Goal: Navigation & Orientation: Find specific page/section

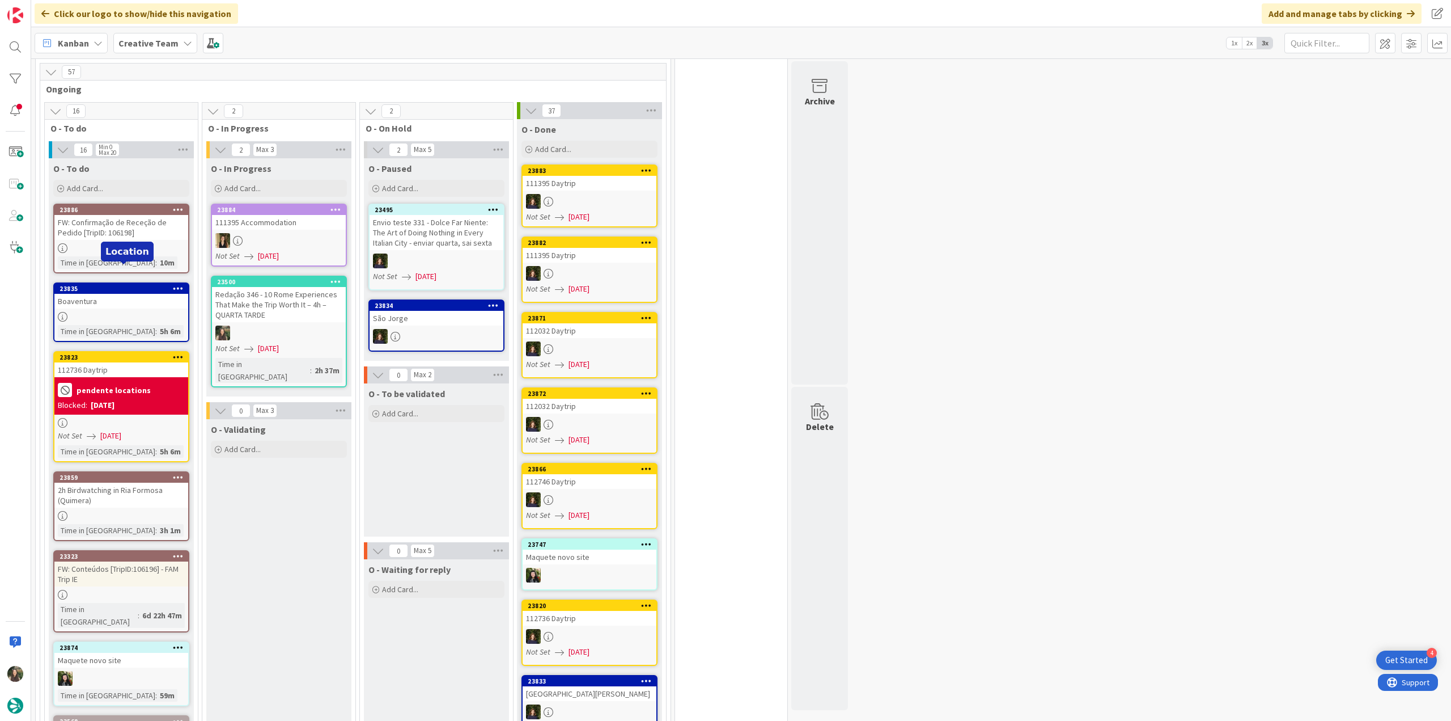
scroll to position [964, 0]
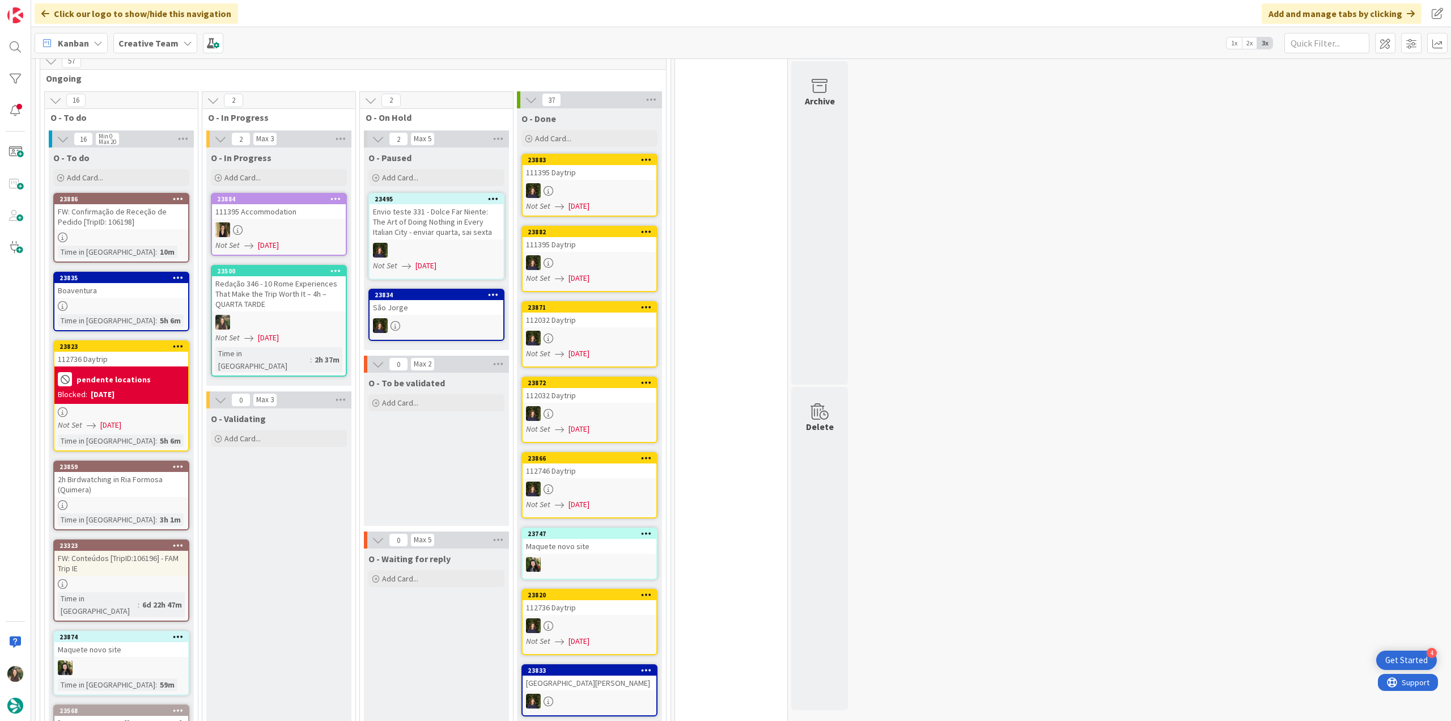
click at [142, 579] on div at bounding box center [121, 584] width 134 height 10
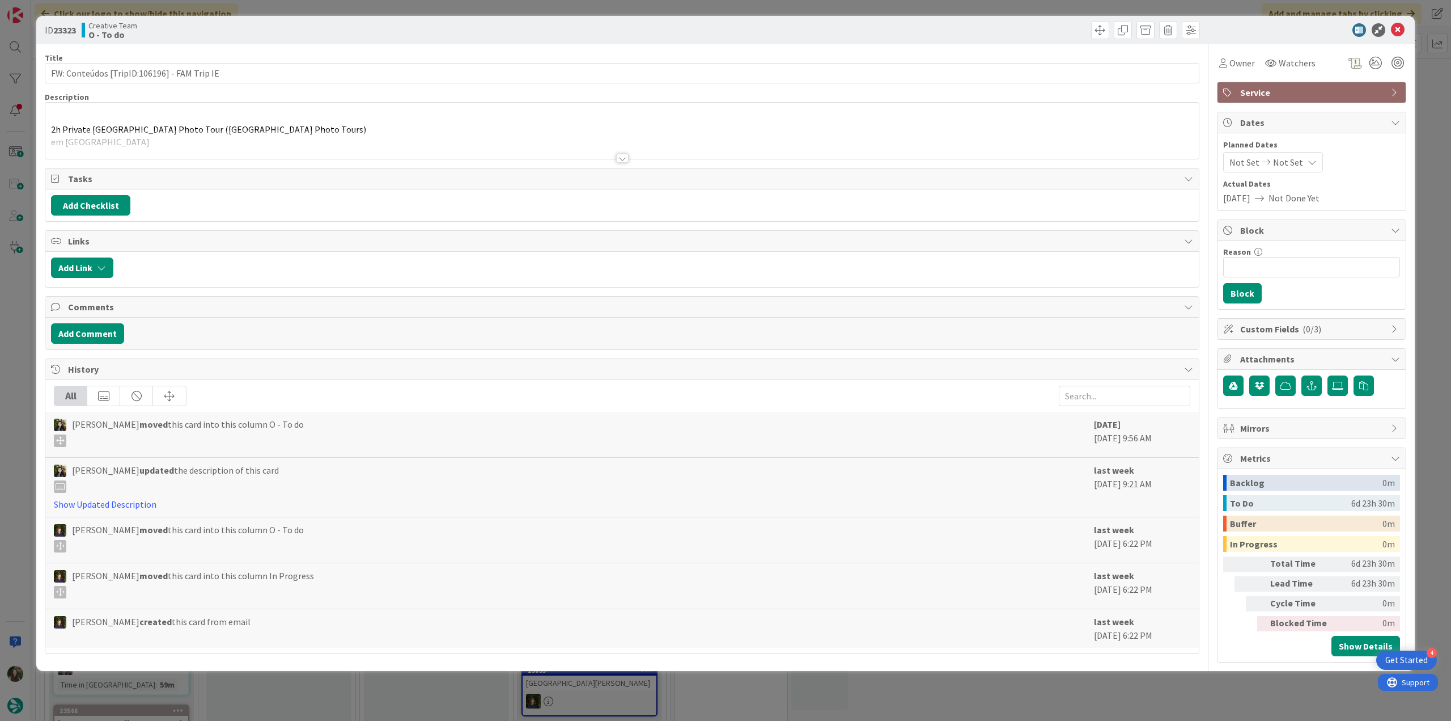
click at [396, 145] on div at bounding box center [622, 144] width 1154 height 29
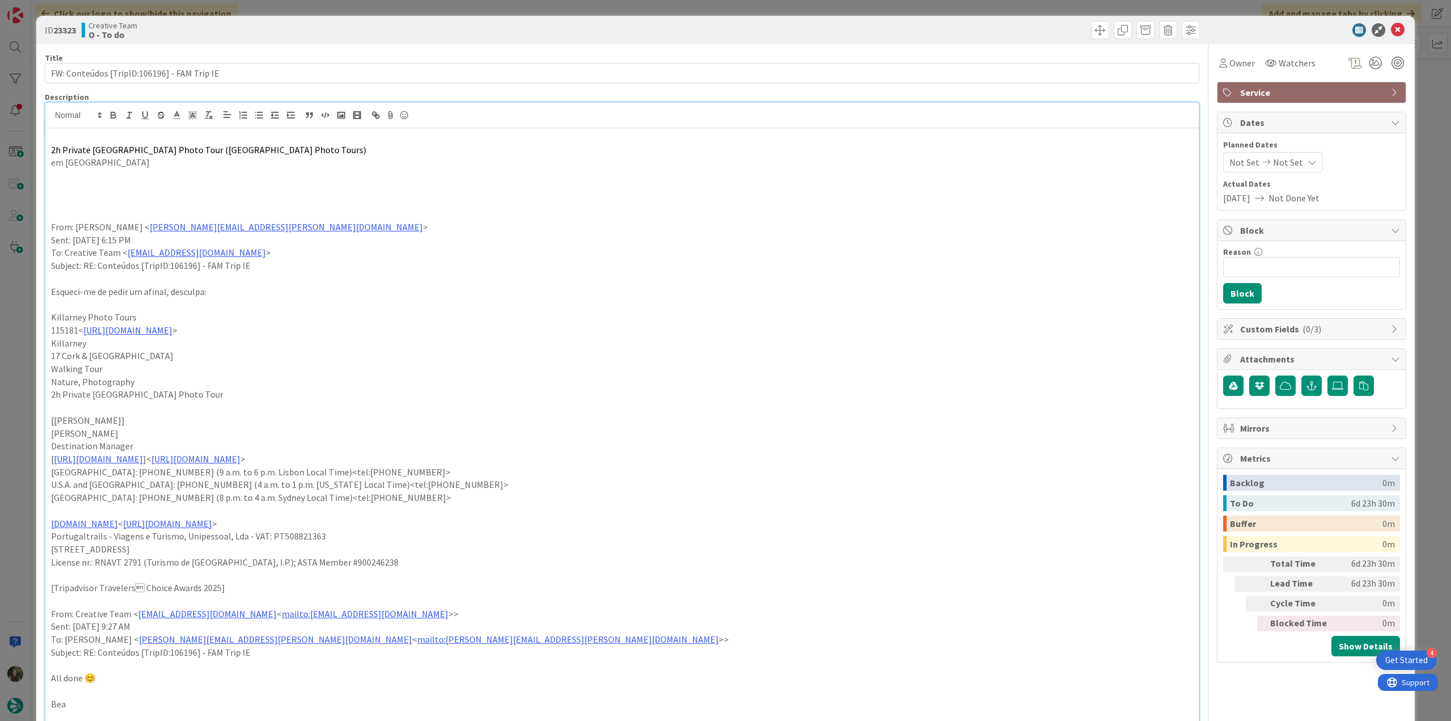
click at [11, 340] on div "ID 23323 Creative Team O - To do Title 43 / 128 FW: Conteúdos [TripID:106196] -…" at bounding box center [725, 360] width 1451 height 721
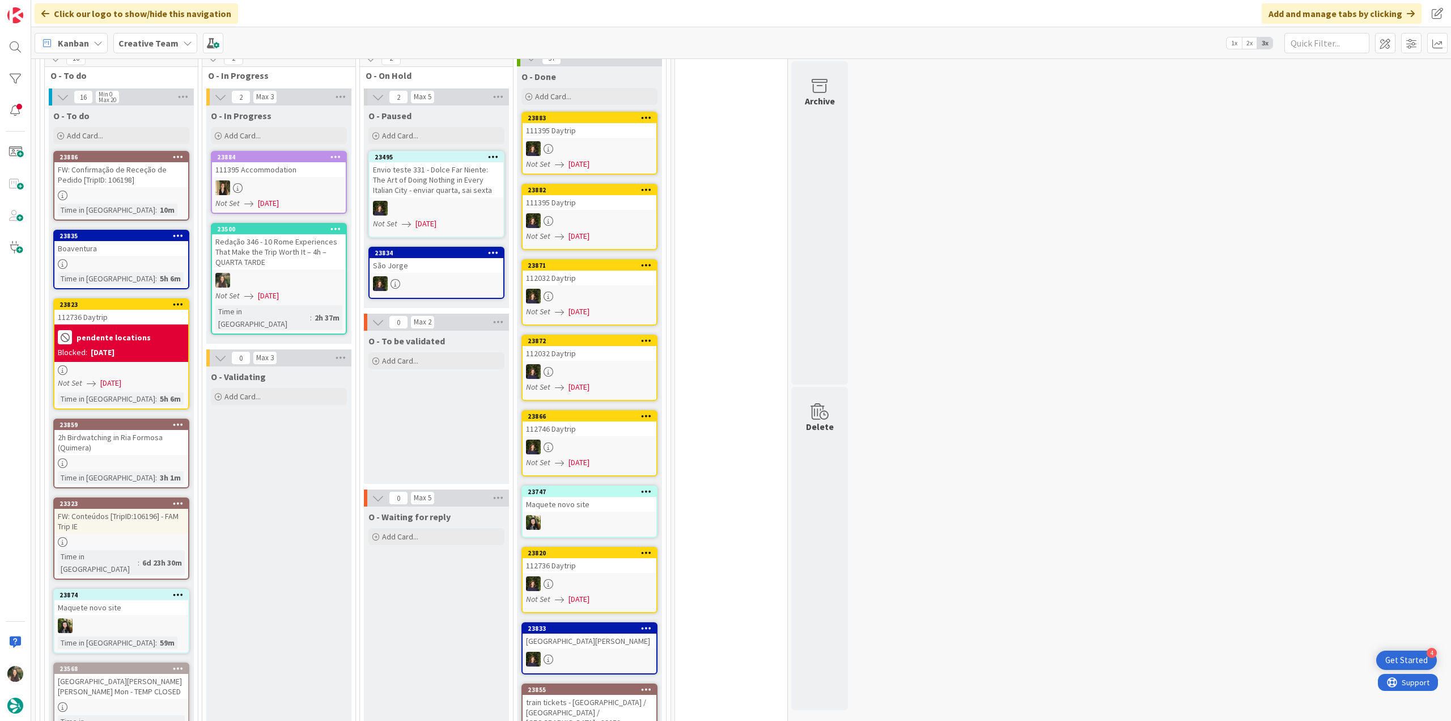
scroll to position [964, 0]
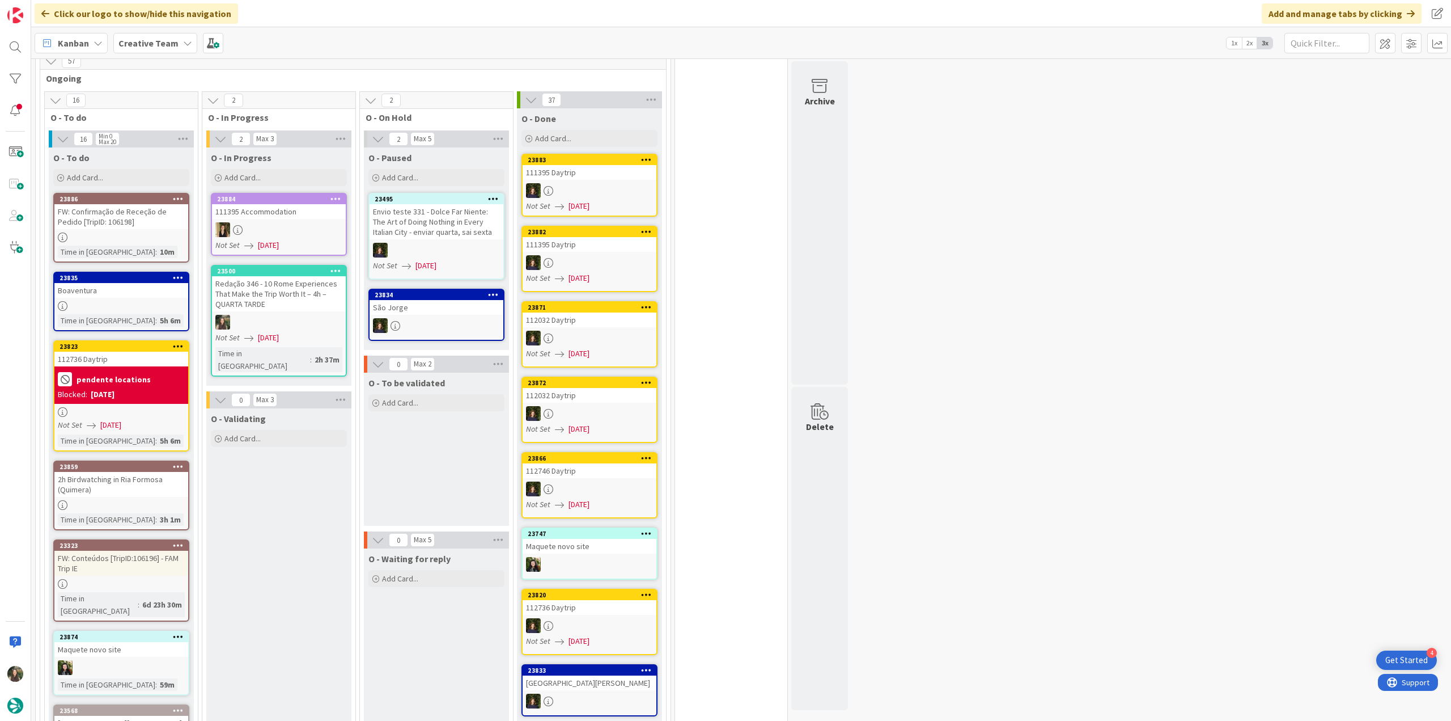
click at [158, 500] on div at bounding box center [121, 505] width 134 height 10
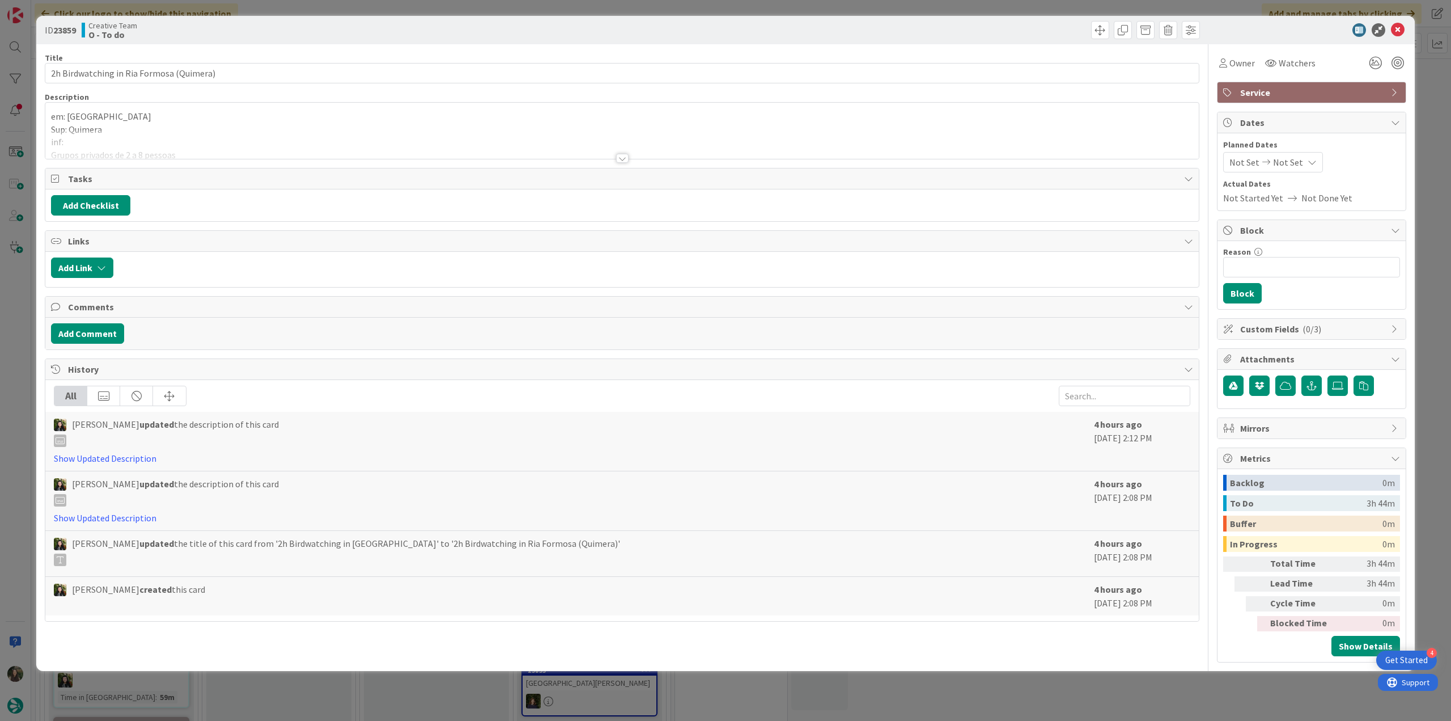
click at [235, 128] on p "Sup: Quimera" at bounding box center [622, 129] width 1142 height 13
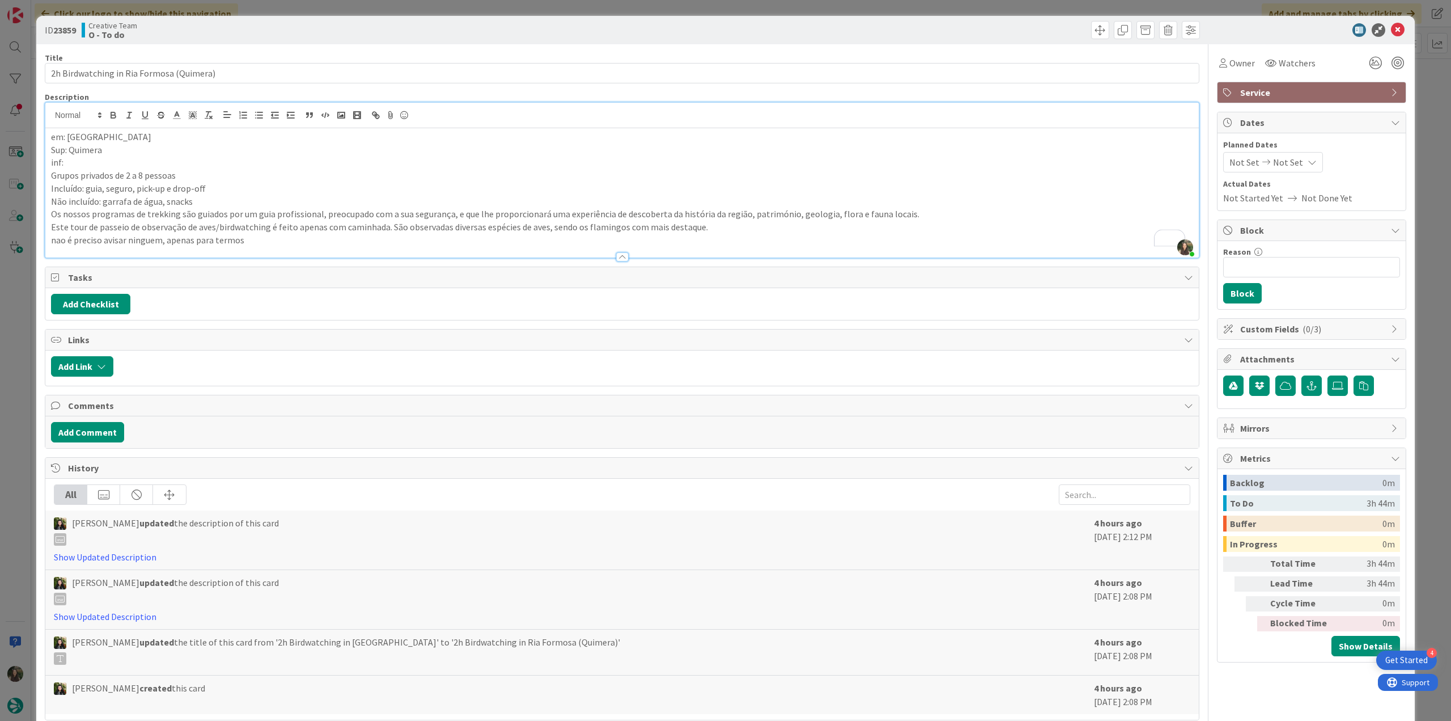
click at [27, 402] on div "ID 23859 Creative Team O - To do Title 40 / 128 2h Birdwatching in Ria Formosa …" at bounding box center [725, 360] width 1451 height 721
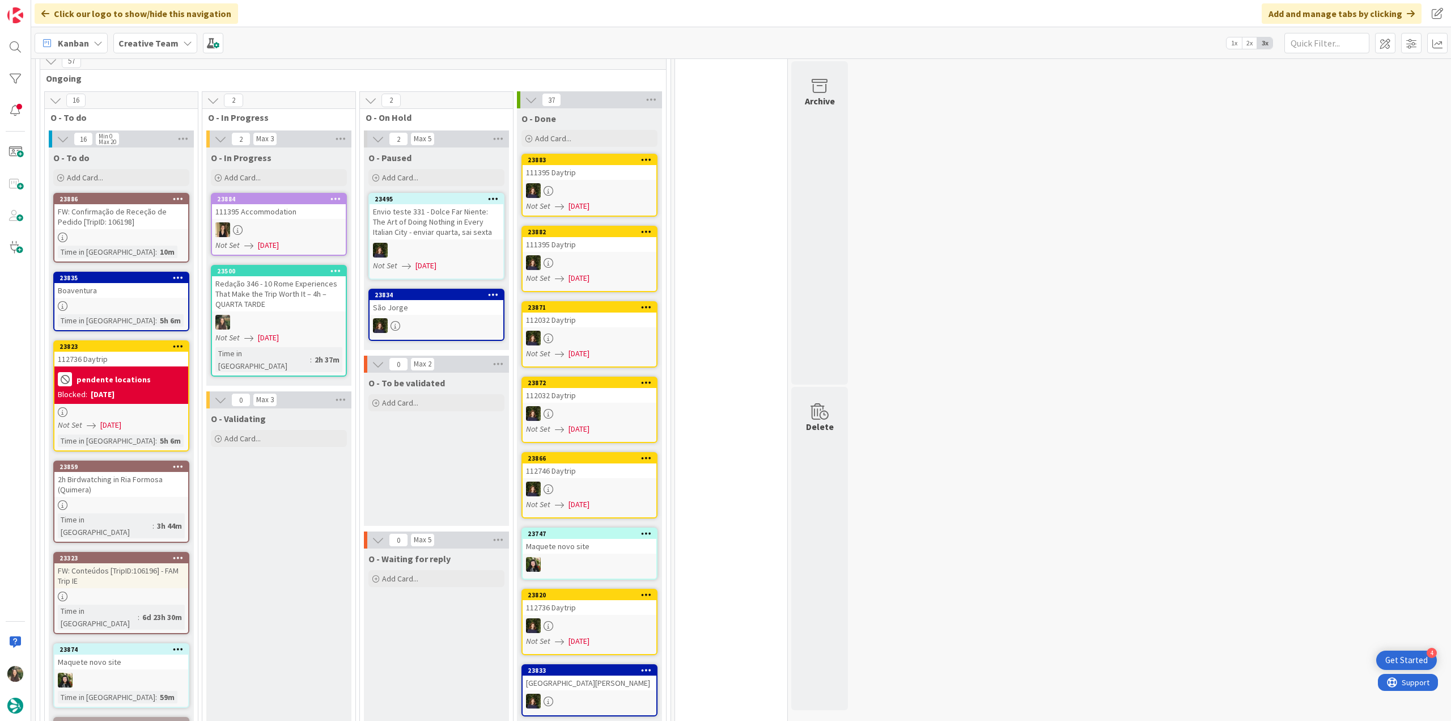
click at [172, 419] on div "Not Set [DATE]" at bounding box center [123, 425] width 130 height 12
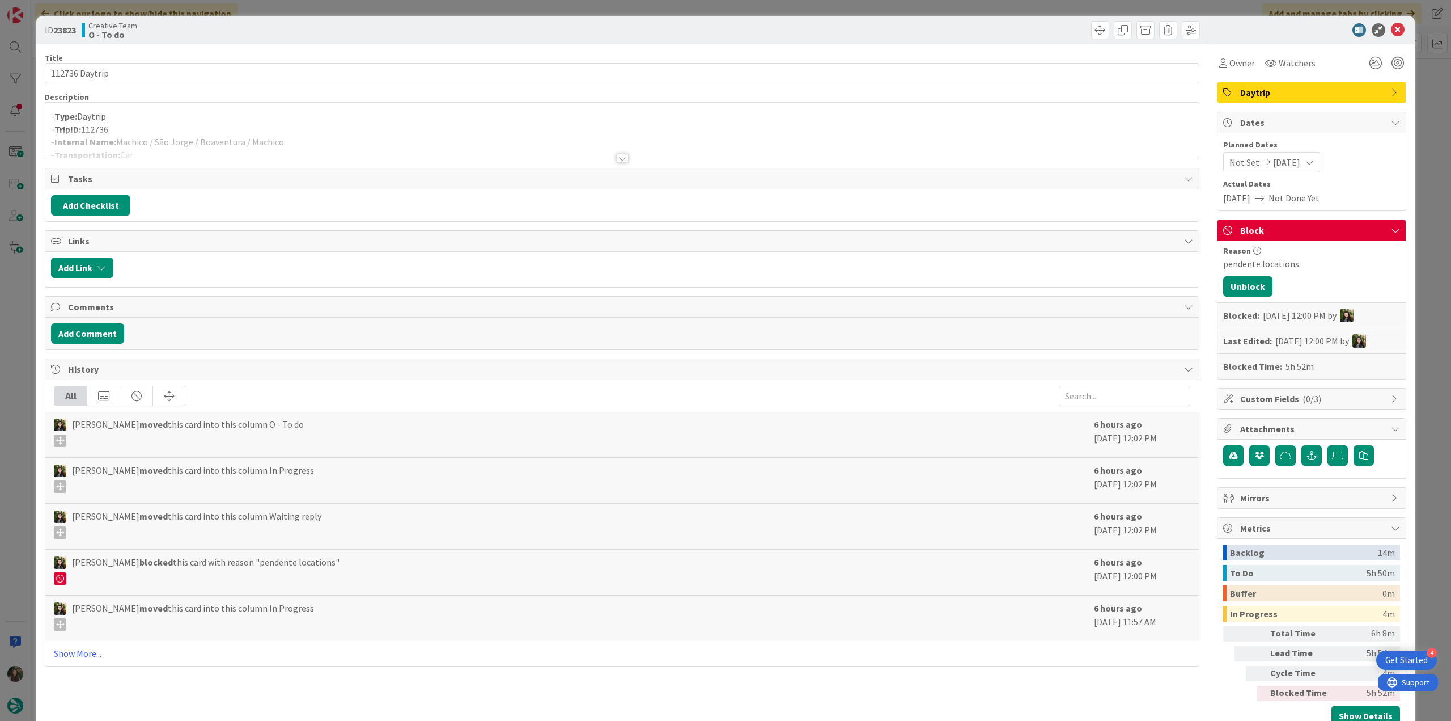
click at [13, 335] on div "ID 23823 Creative Team O - To do Title 14 / 128 112736 Daytrip Description - Ty…" at bounding box center [725, 360] width 1451 height 721
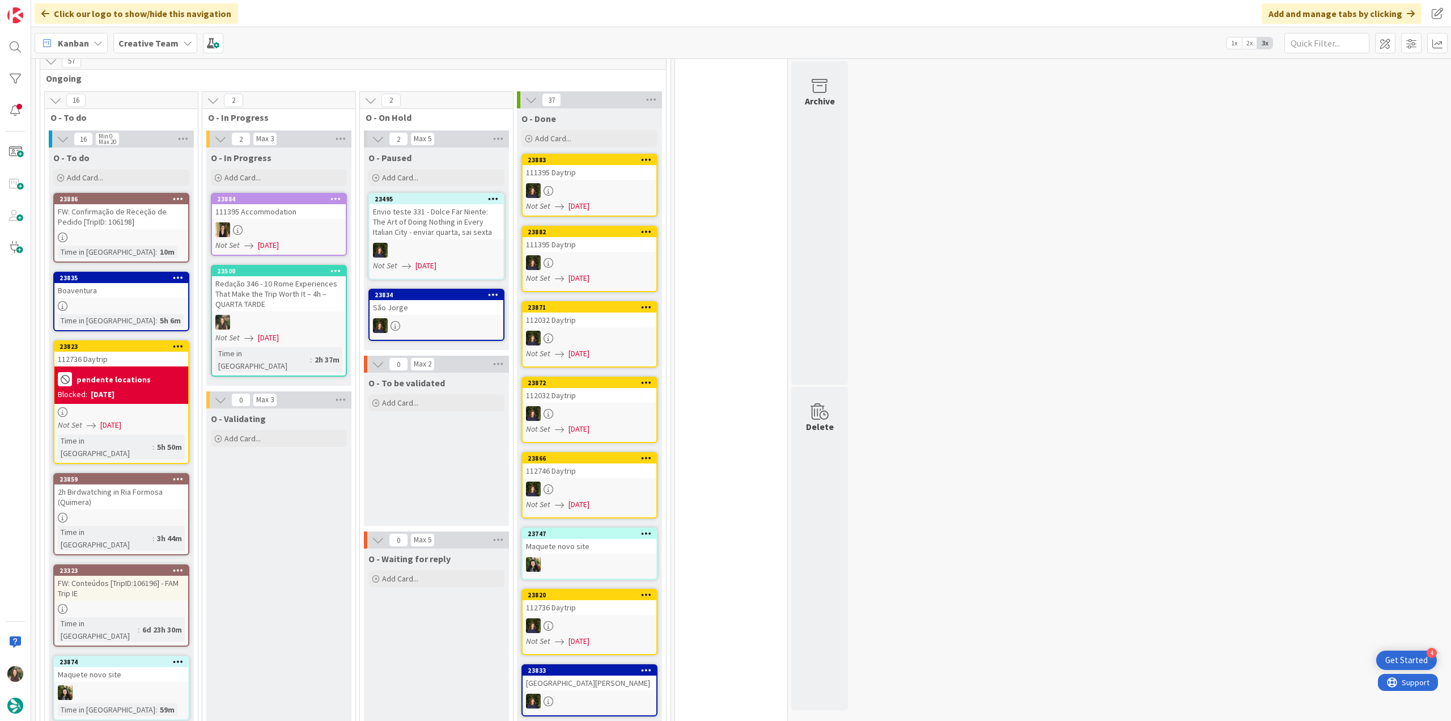
click at [147, 395] on link "23823 112736 Daytrip pendente locations Blocked: [DATE] Not Set [DATE] Time in …" at bounding box center [121, 402] width 136 height 124
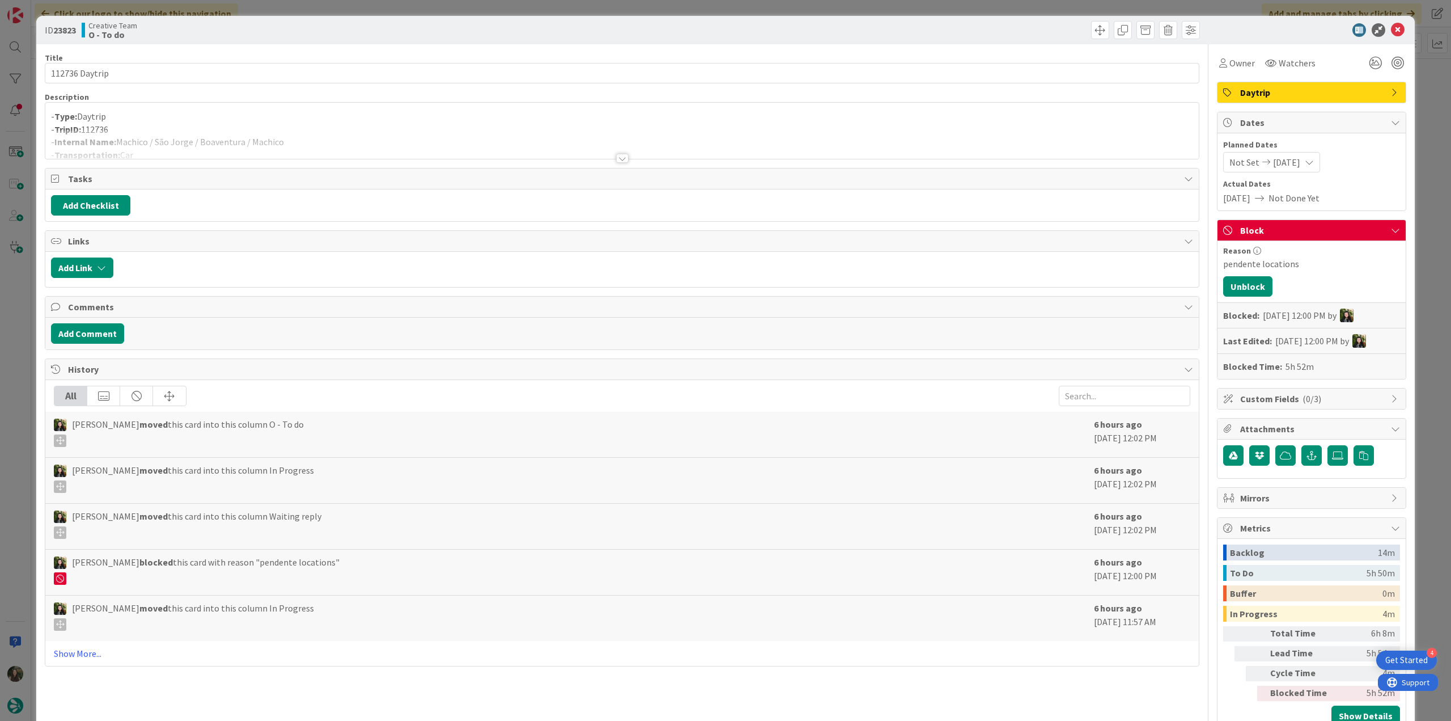
click at [230, 126] on p "- TripID: 112736" at bounding box center [622, 129] width 1142 height 13
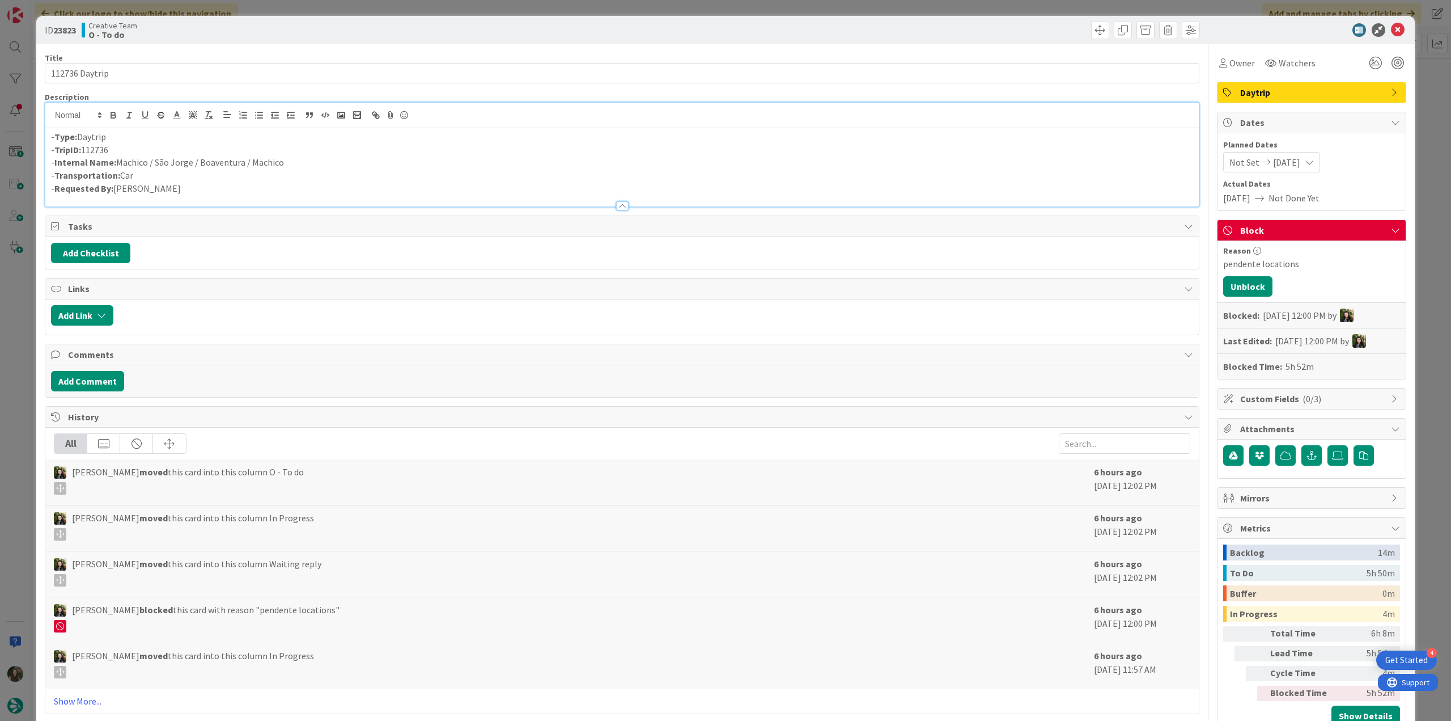
click at [21, 334] on div "ID 23823 Creative Team O - To do Title 14 / 128 112736 Daytrip Description - Ty…" at bounding box center [725, 360] width 1451 height 721
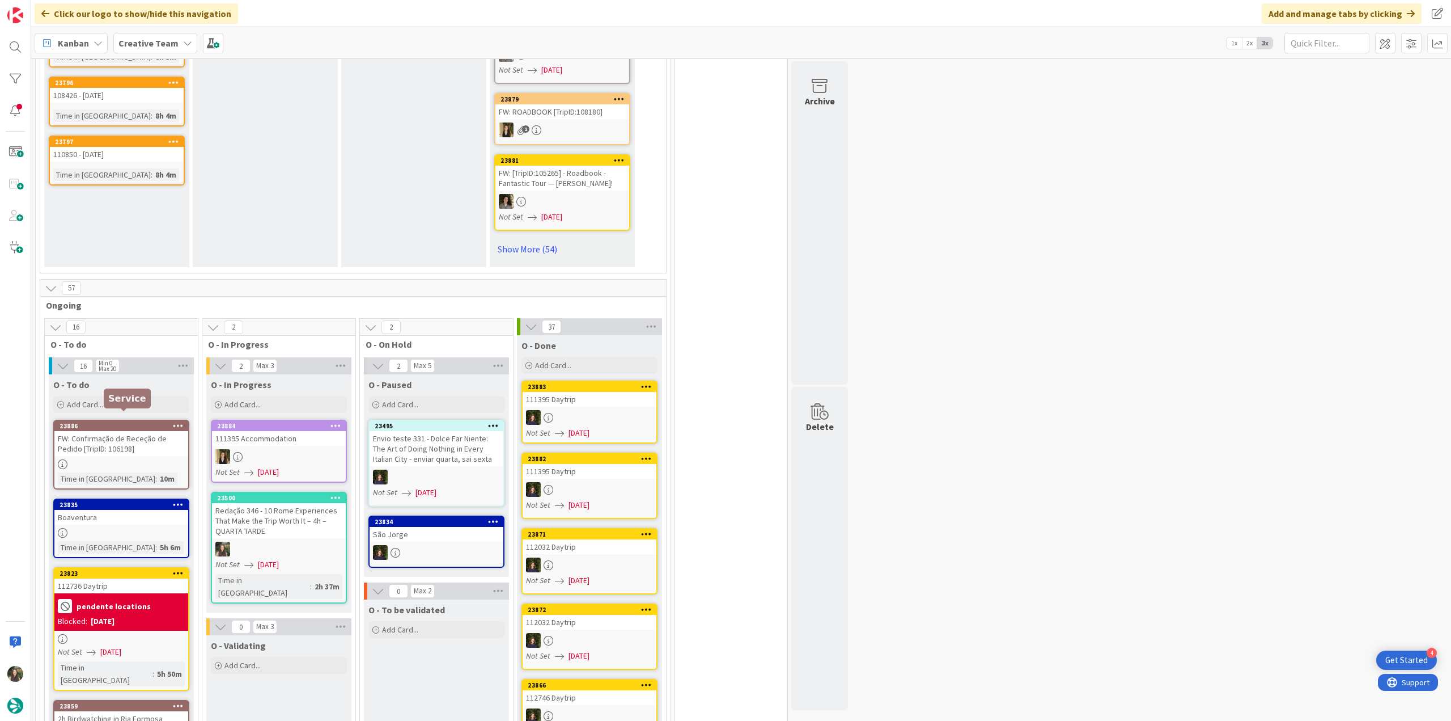
click at [158, 438] on div "FW: Confirmação de Receção de Pedido [TripID: 106198]" at bounding box center [121, 443] width 134 height 25
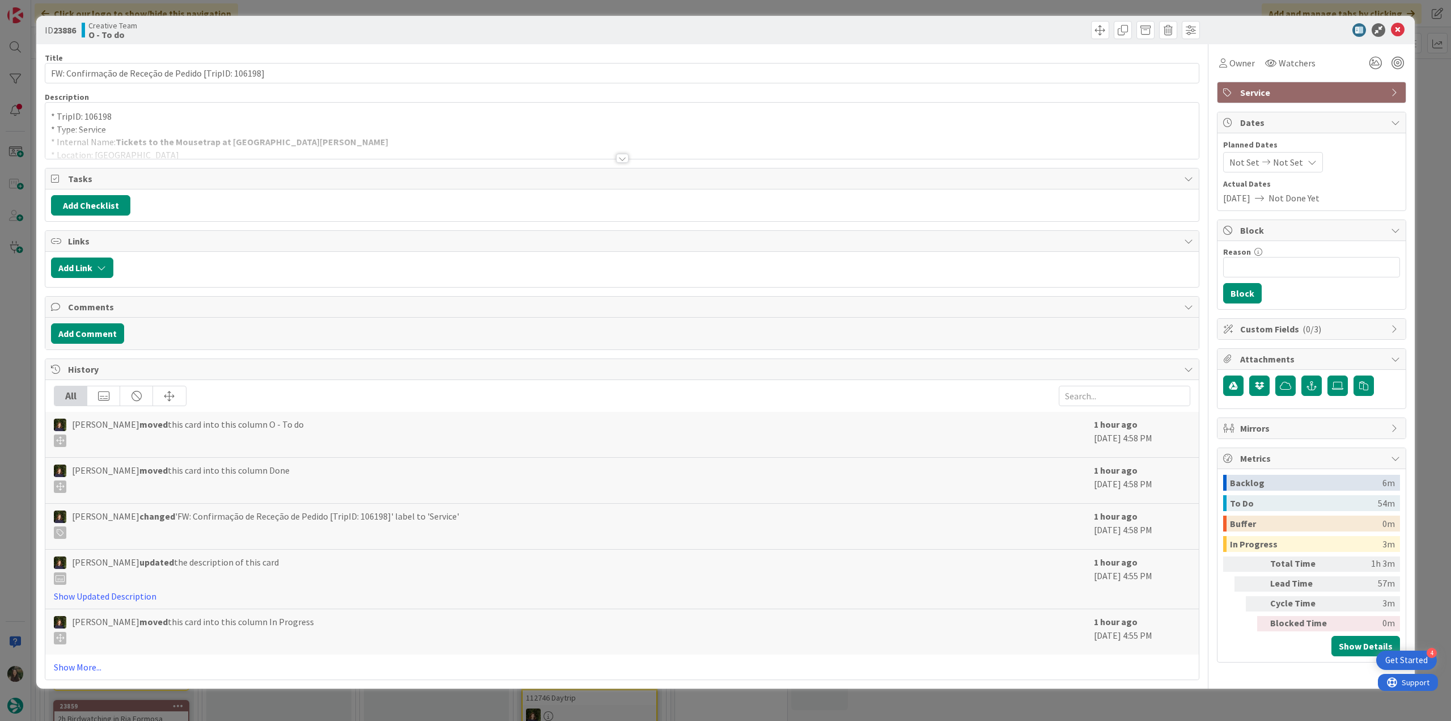
click at [303, 122] on p "* TripID: 106198" at bounding box center [622, 116] width 1142 height 13
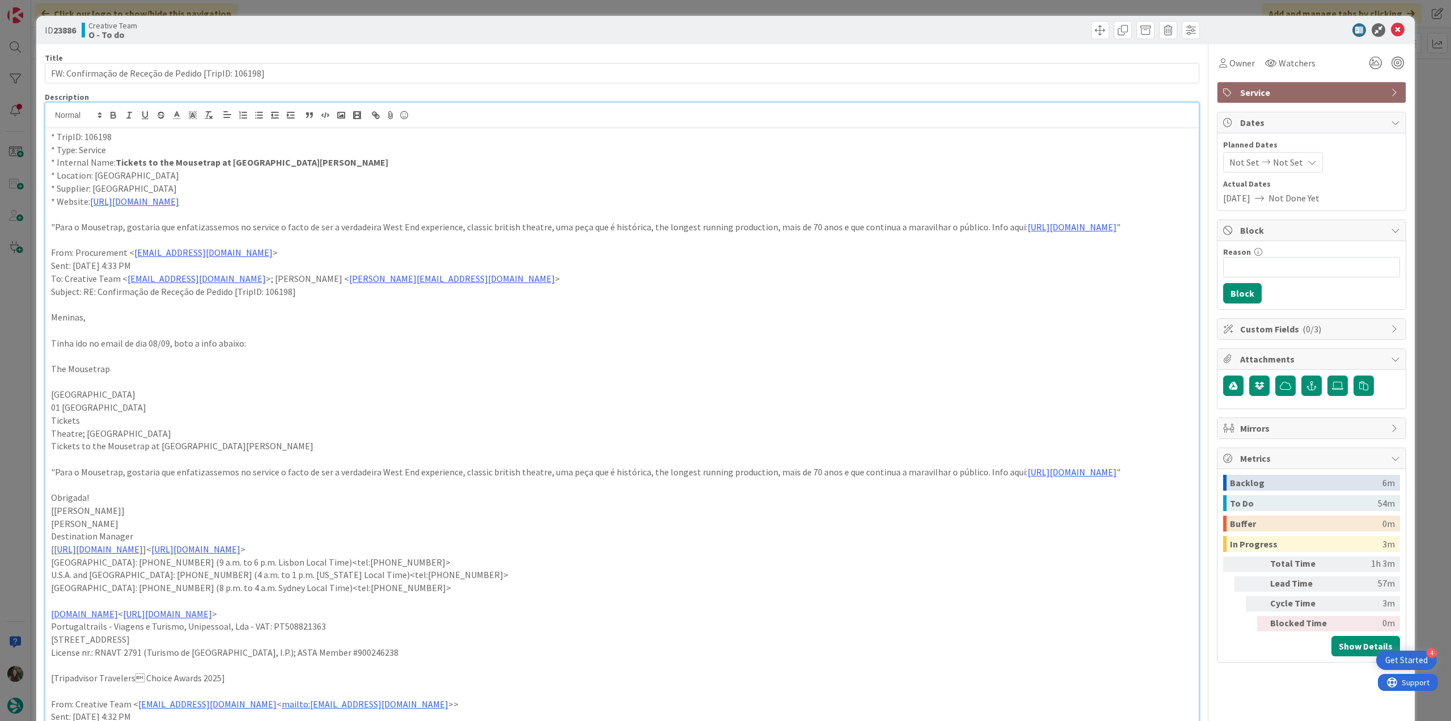
click at [14, 355] on div "ID 23886 Creative Team O - To do Title 53 / 128 FW: Confirmação de Receção de P…" at bounding box center [725, 360] width 1451 height 721
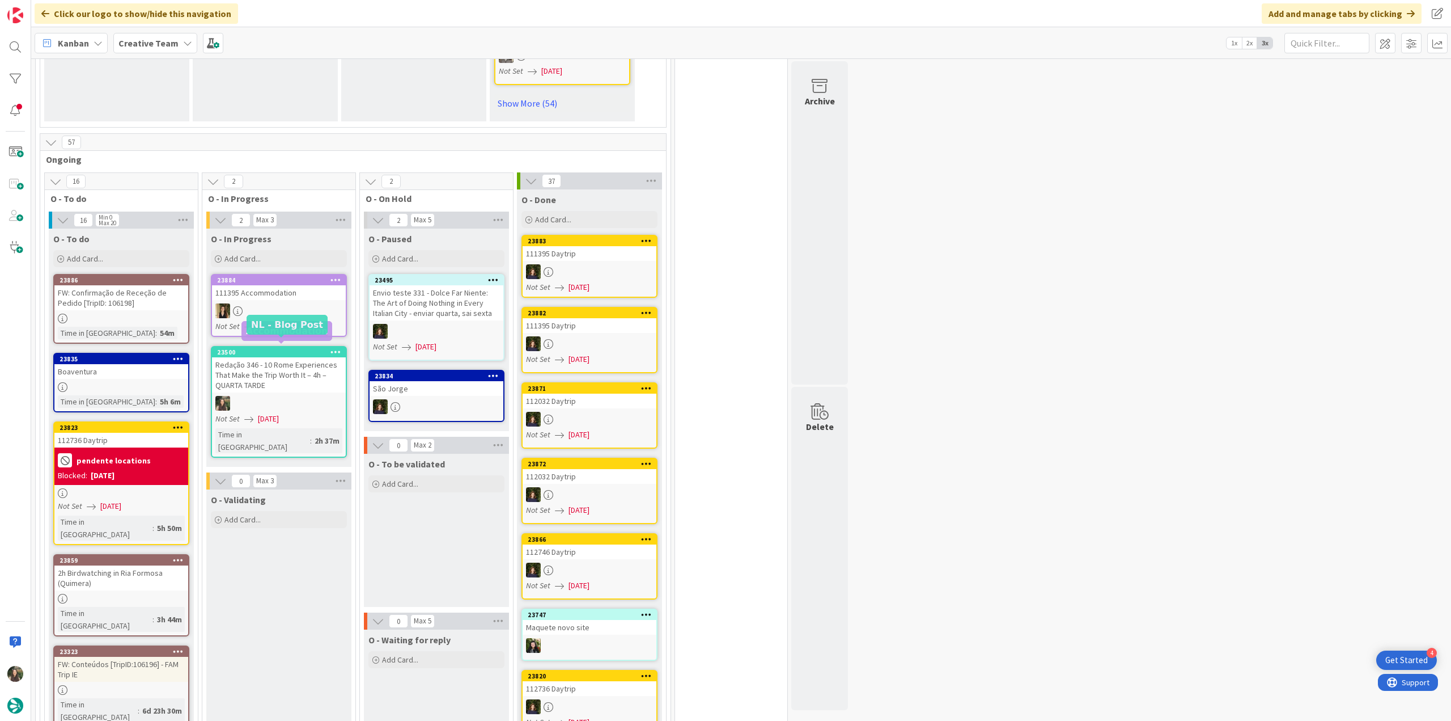
scroll to position [964, 0]
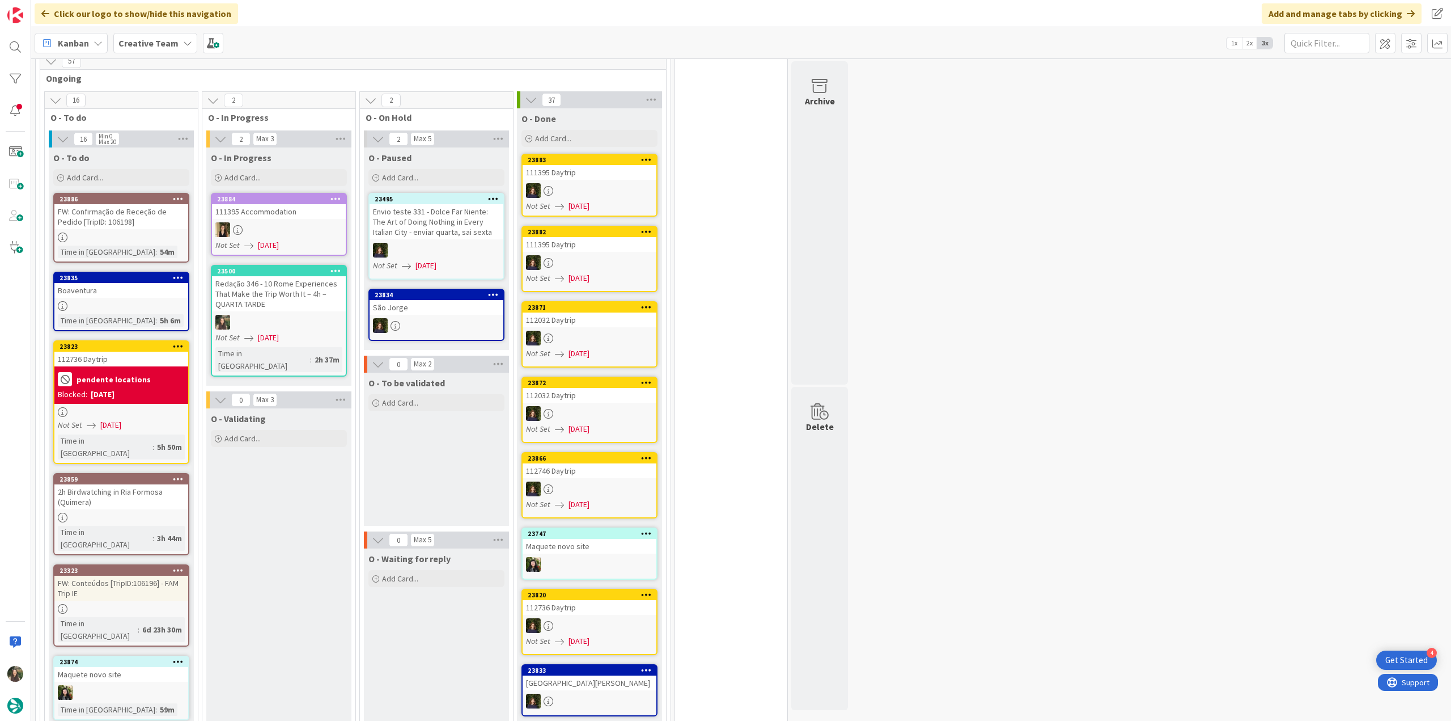
click at [161, 388] on div "Blocked: [DATE]" at bounding box center [121, 394] width 127 height 12
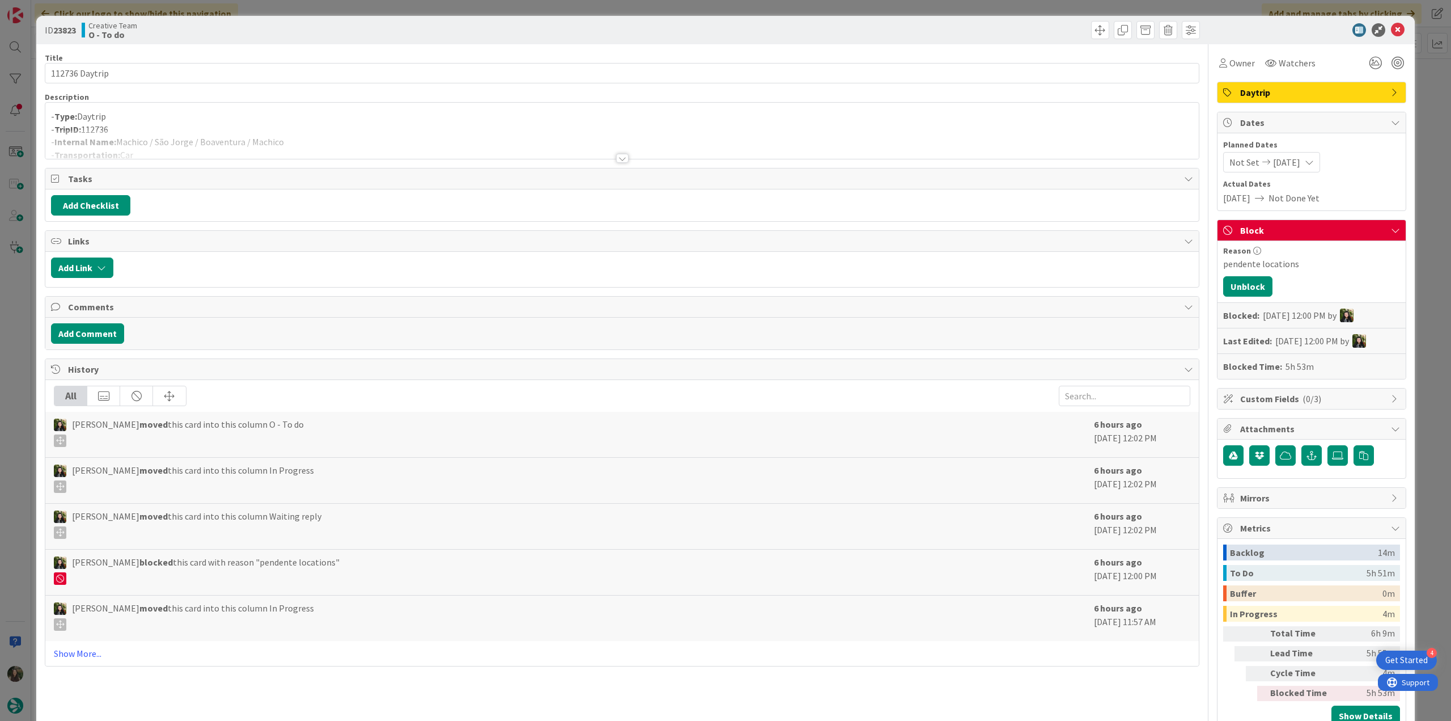
click at [279, 138] on div at bounding box center [622, 144] width 1154 height 29
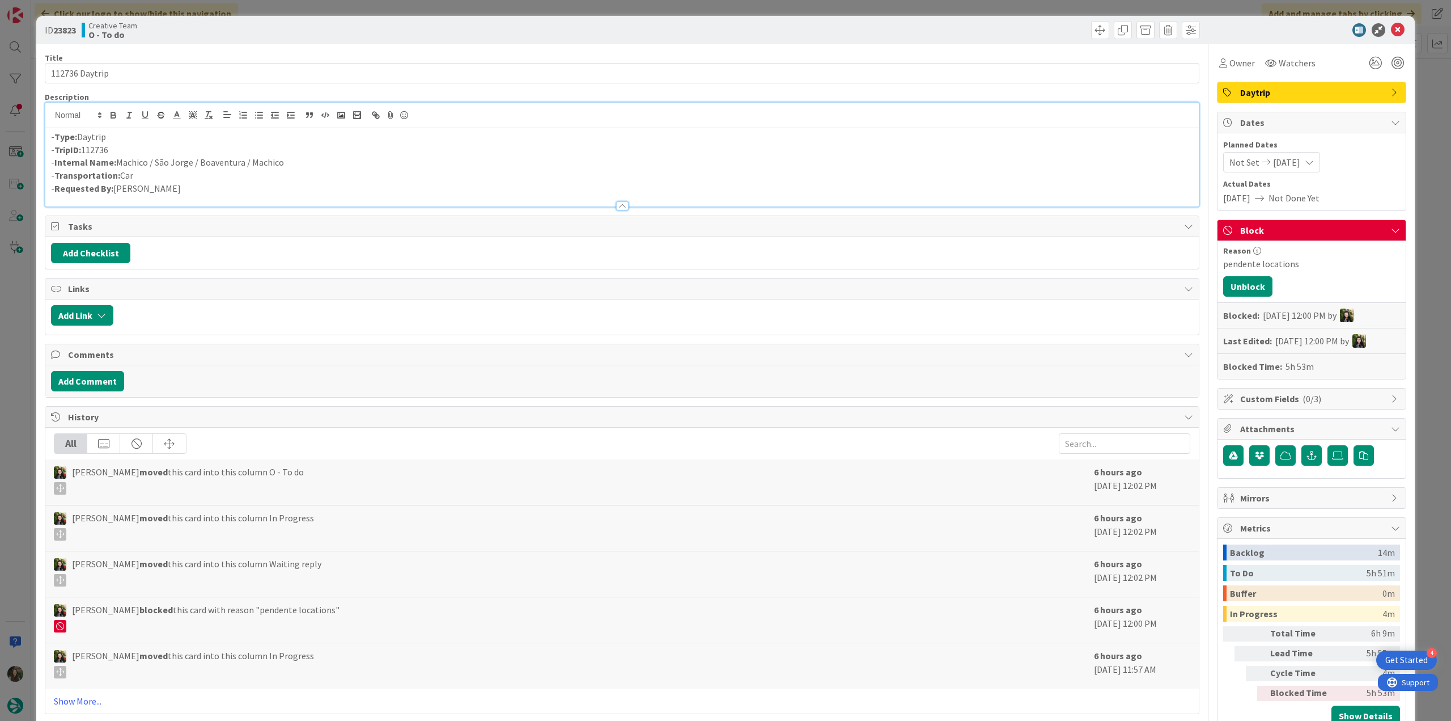
click at [24, 304] on div "ID 23823 Creative Team O - To do Title 14 / 128 112736 Daytrip Description - Ty…" at bounding box center [725, 360] width 1451 height 721
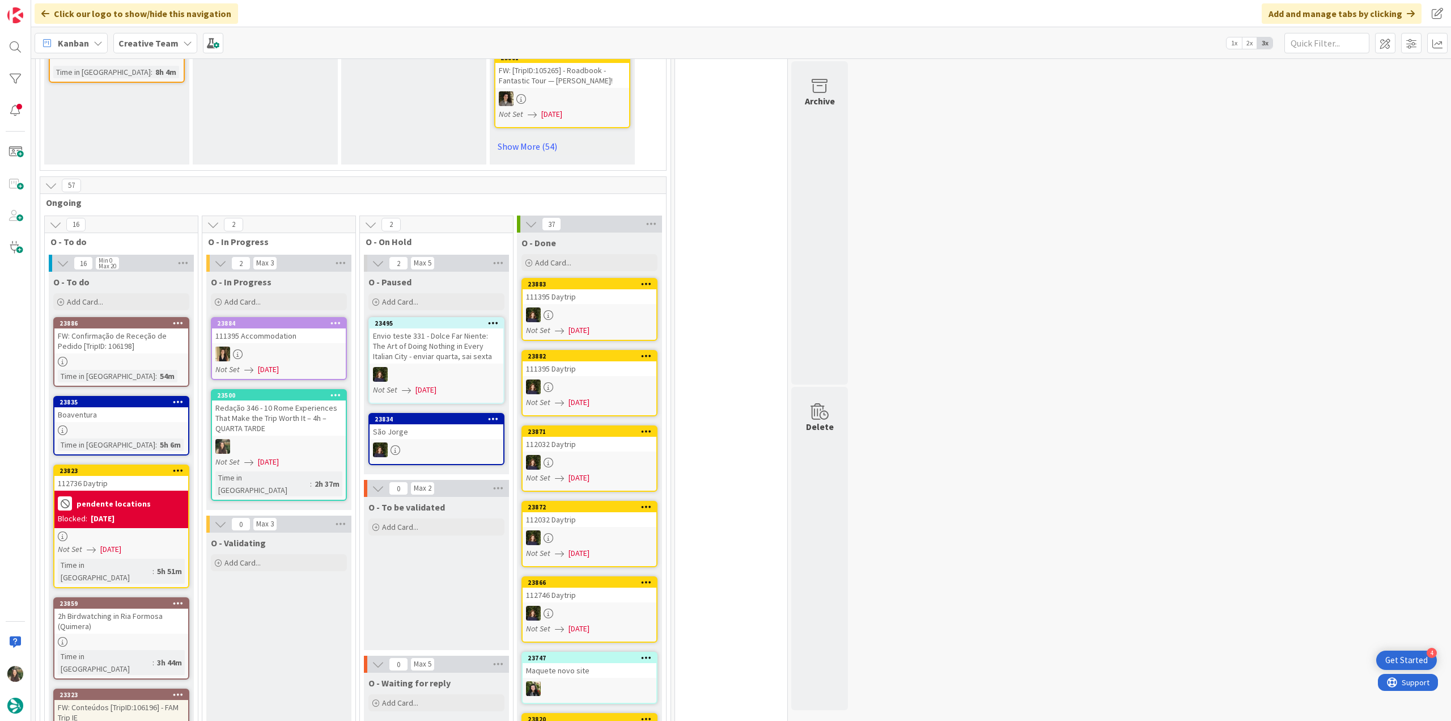
scroll to position [964, 0]
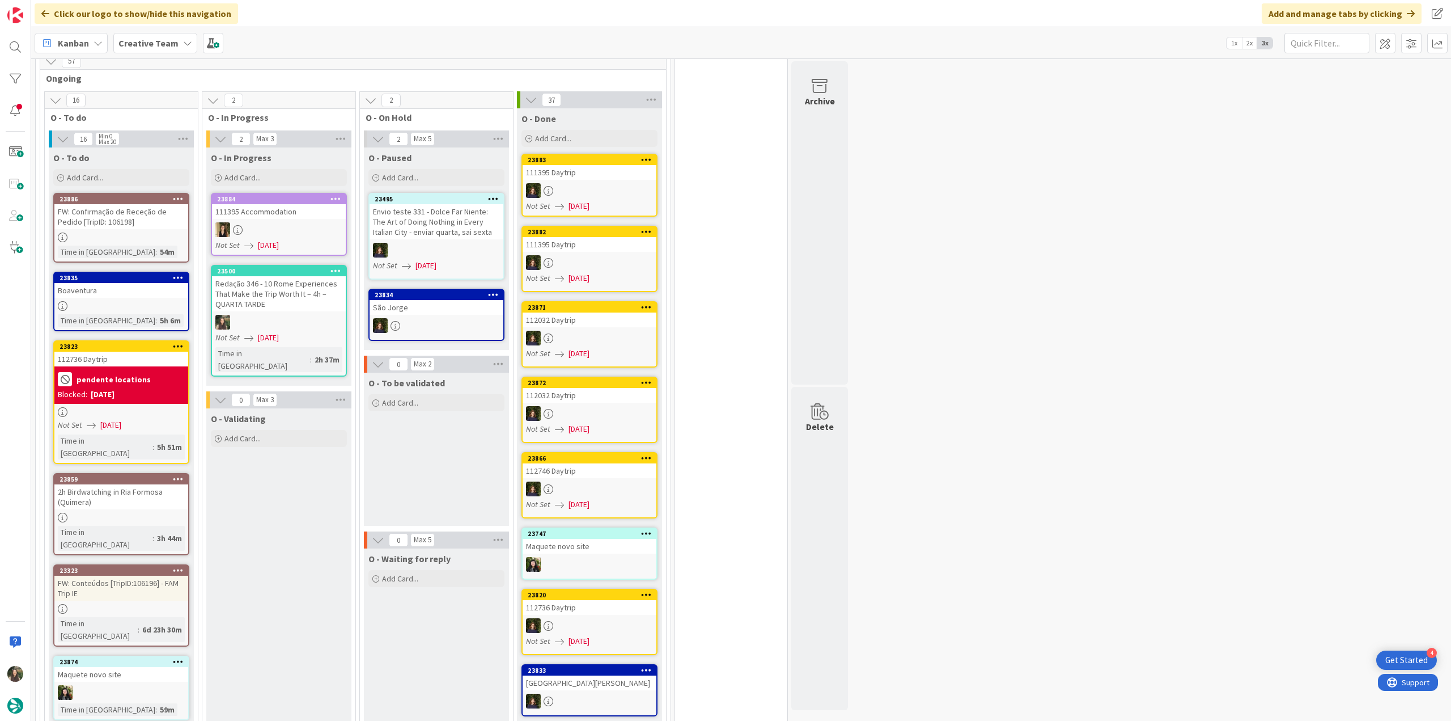
click at [324, 315] on div at bounding box center [279, 322] width 134 height 15
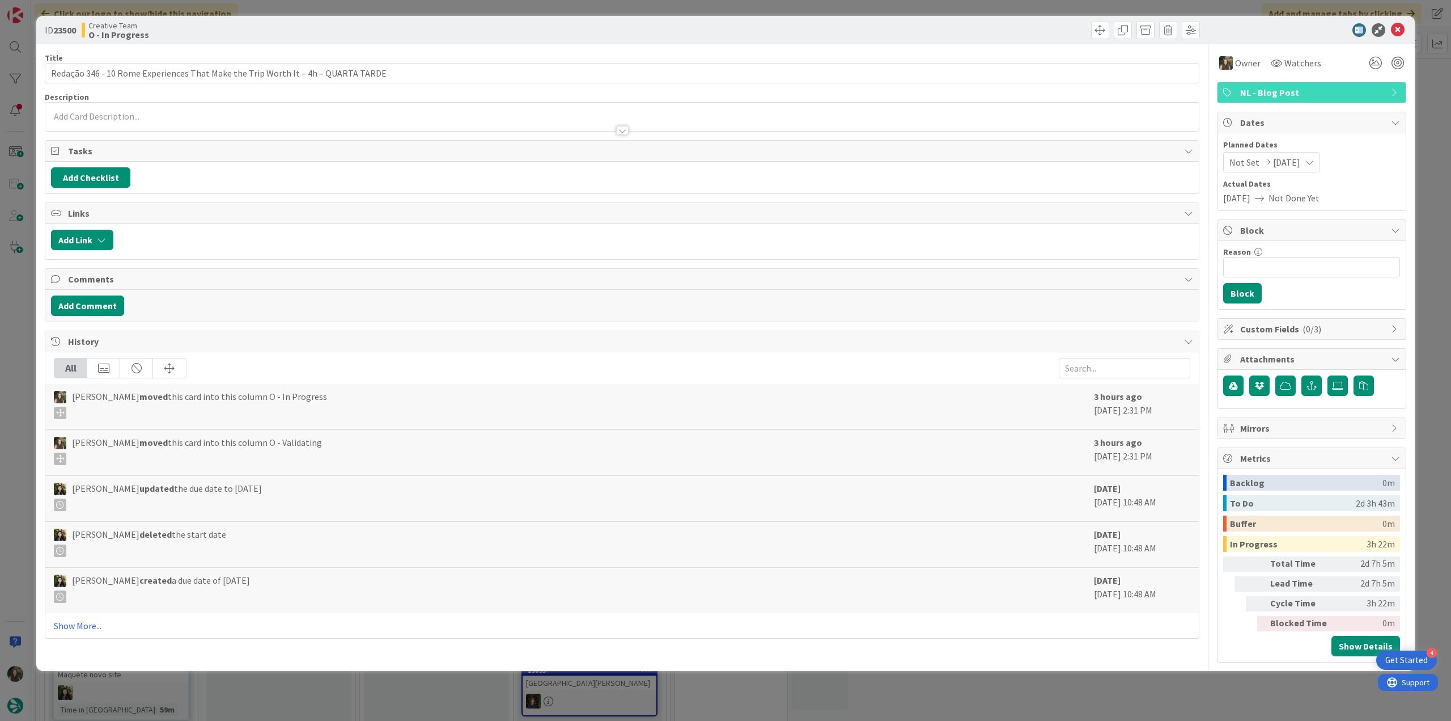
click at [1046, 702] on div "ID 23500 Creative Team O - In Progress Title 81 / 128 Redação 346 - 10 Rome Exp…" at bounding box center [725, 360] width 1451 height 721
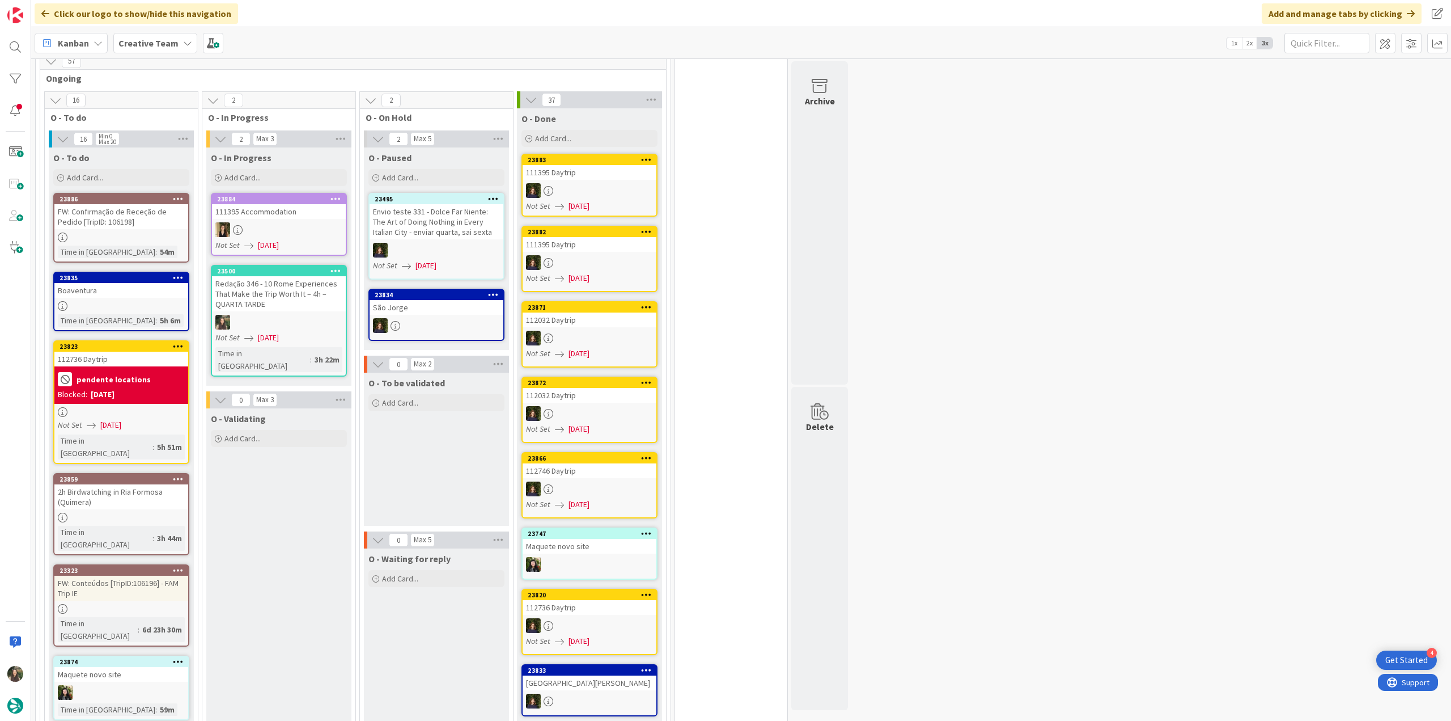
click at [163, 232] on div at bounding box center [121, 237] width 134 height 10
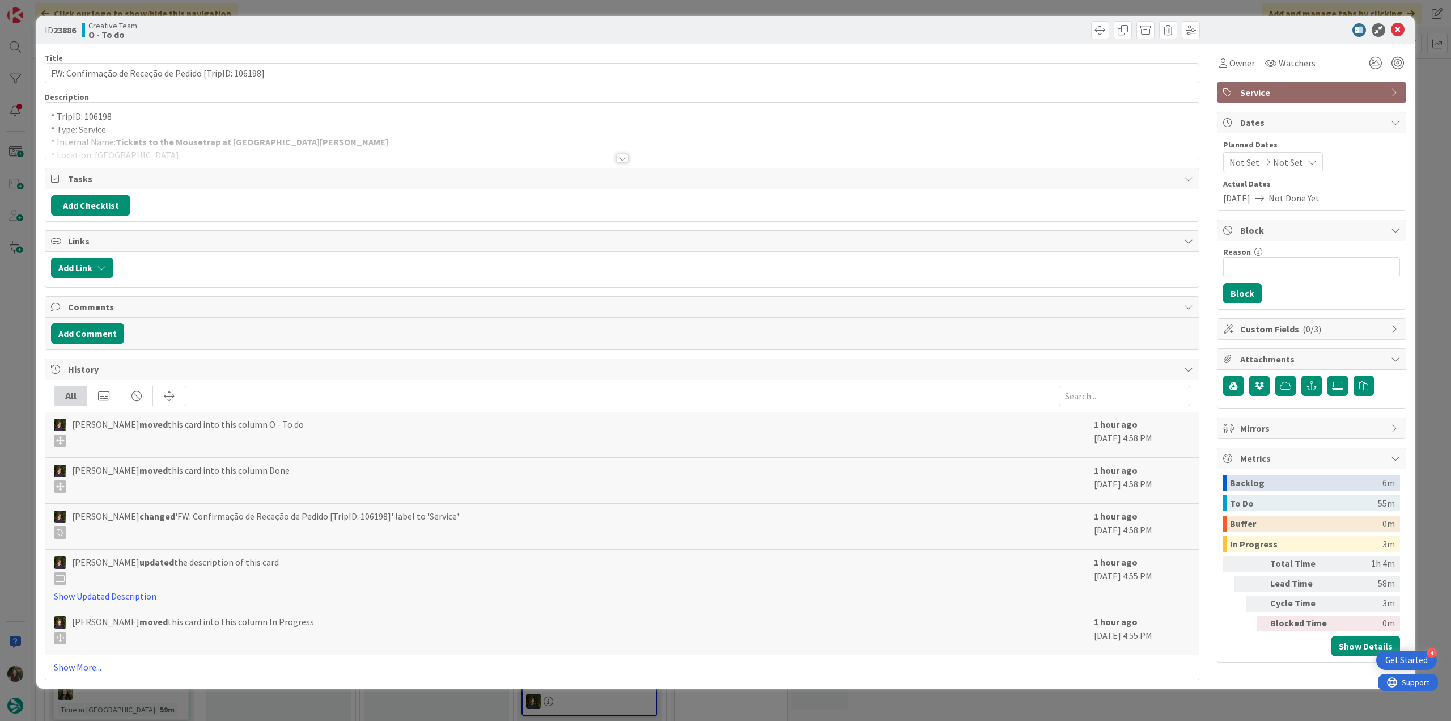
click at [19, 331] on div "ID 23886 Creative Team O - To do Title 53 / 128 FW: Confirmação de Receção de P…" at bounding box center [725, 360] width 1451 height 721
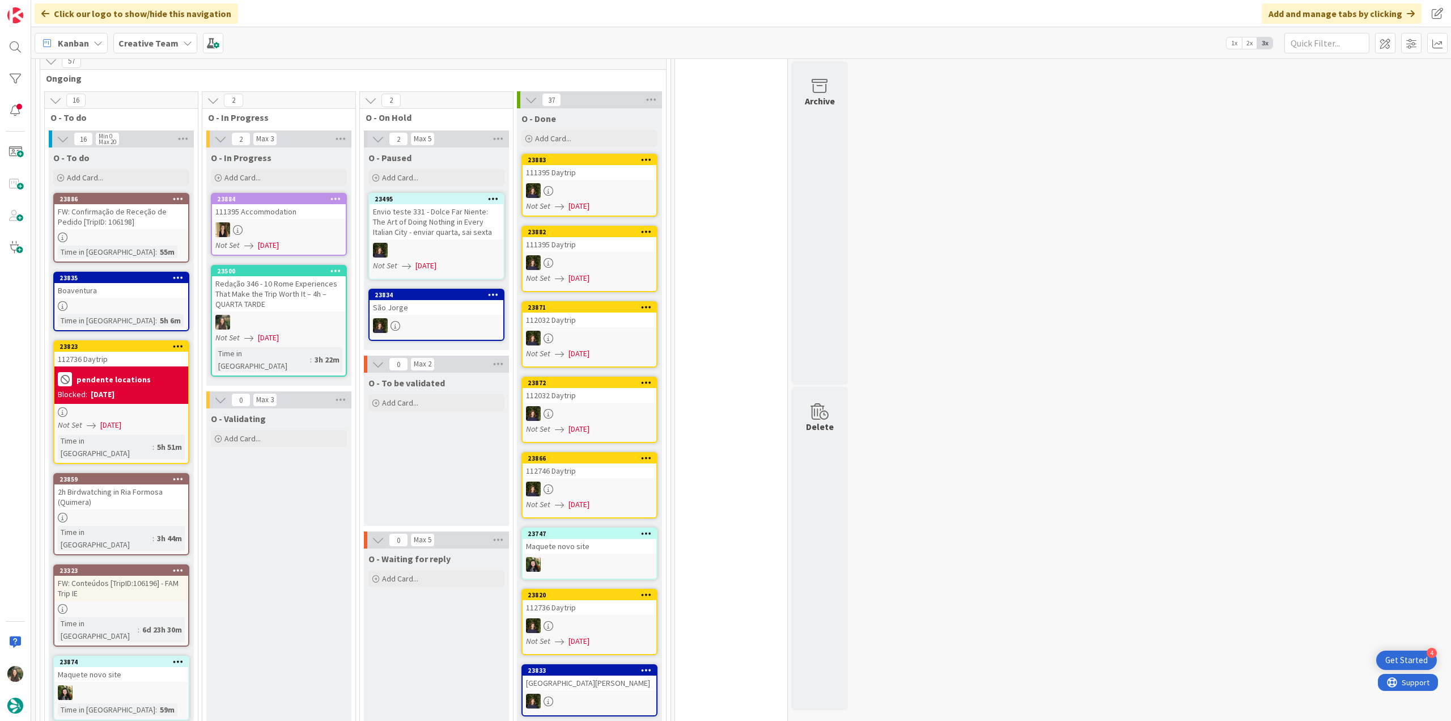
click at [152, 407] on div at bounding box center [121, 412] width 134 height 10
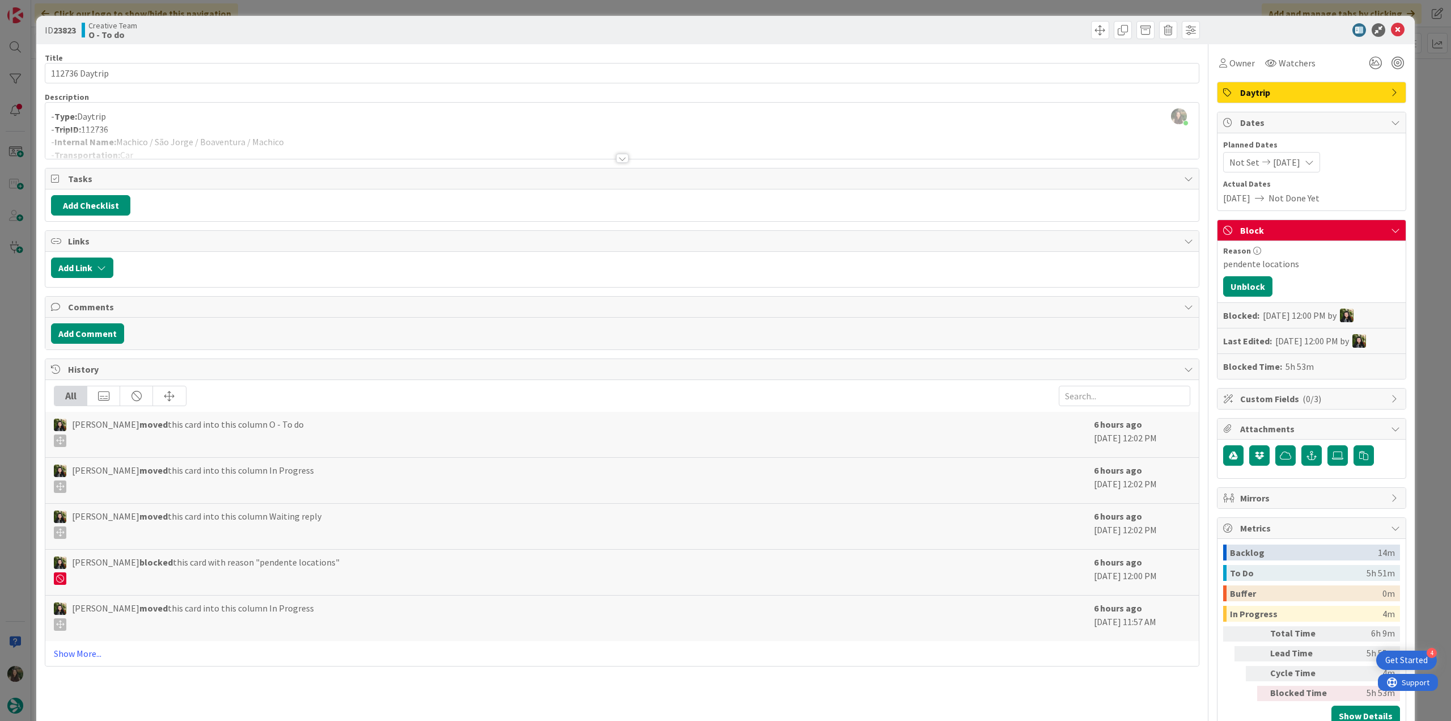
click at [14, 331] on div "ID 23823 Creative Team O - To do Title 14 / 128 112736 Daytrip Description [PER…" at bounding box center [725, 360] width 1451 height 721
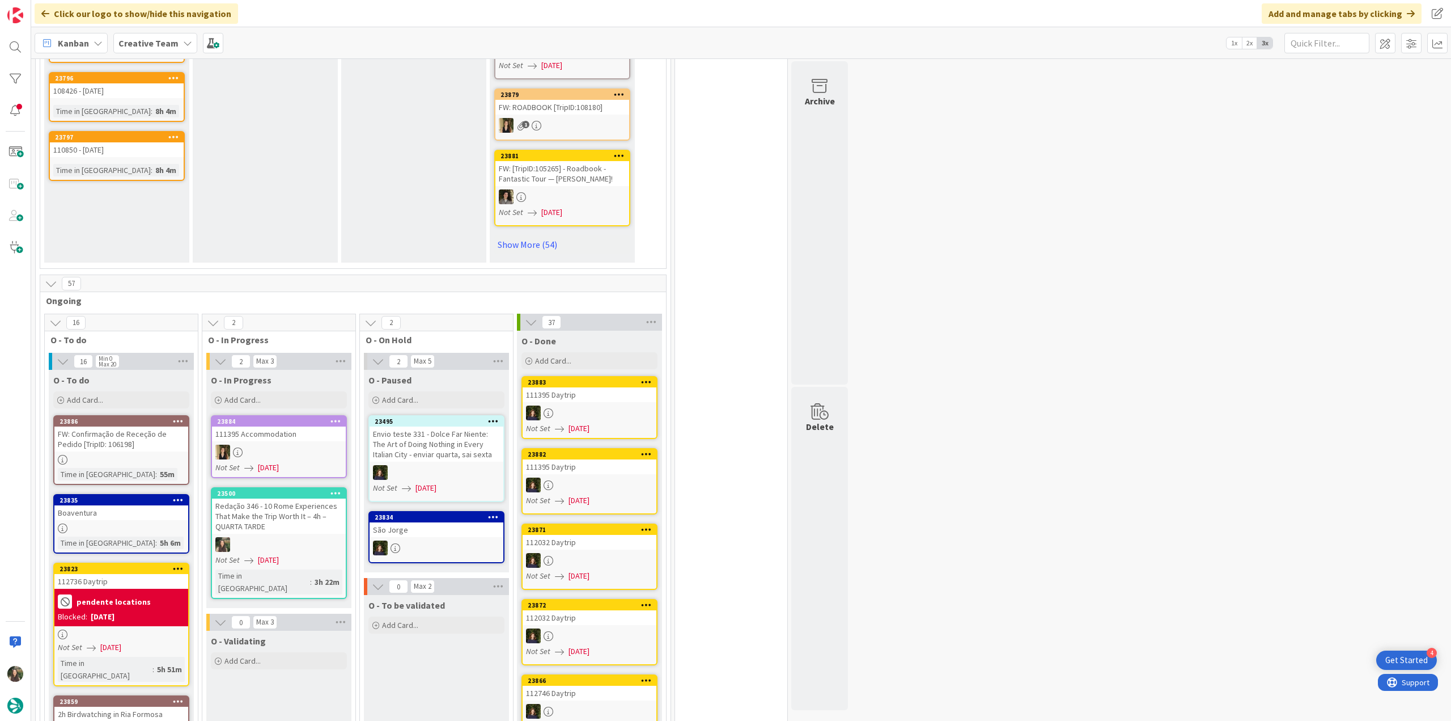
scroll to position [907, 0]
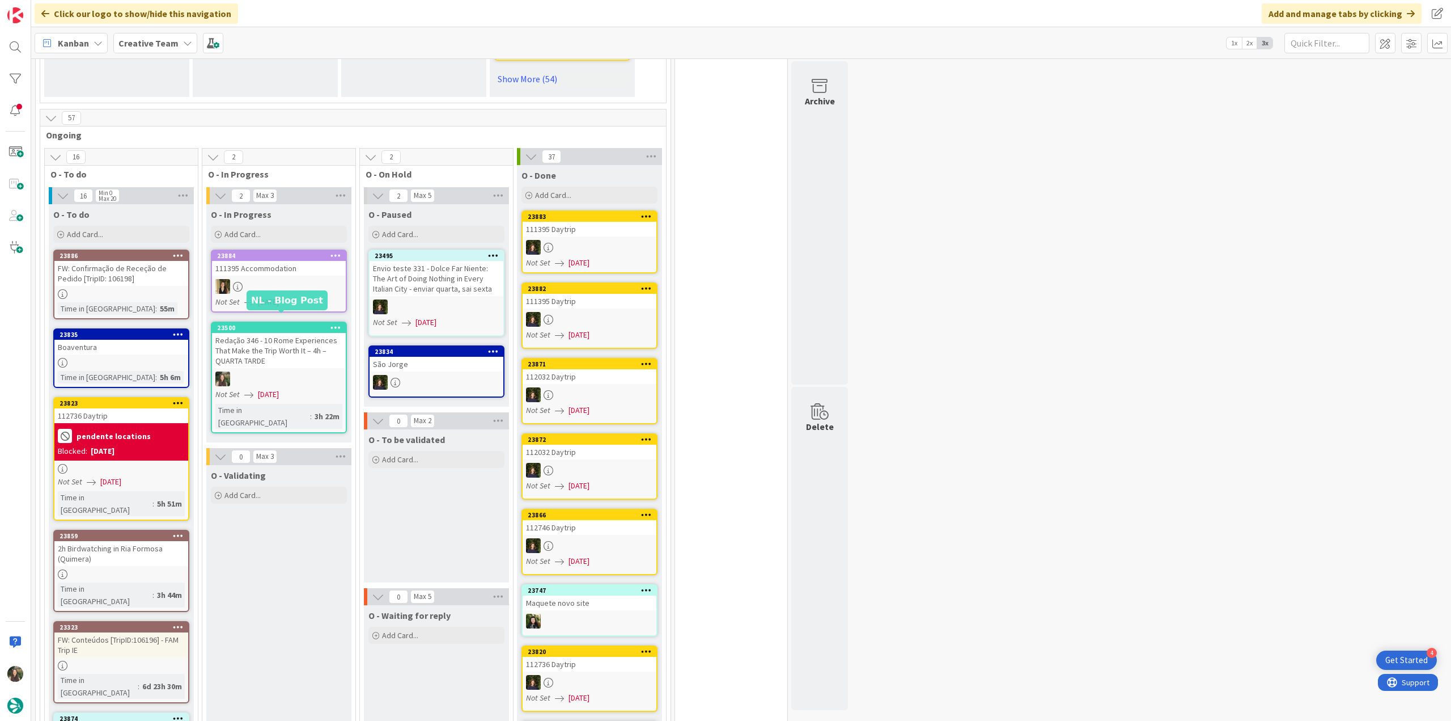
click at [282, 324] on div "23500" at bounding box center [281, 328] width 129 height 8
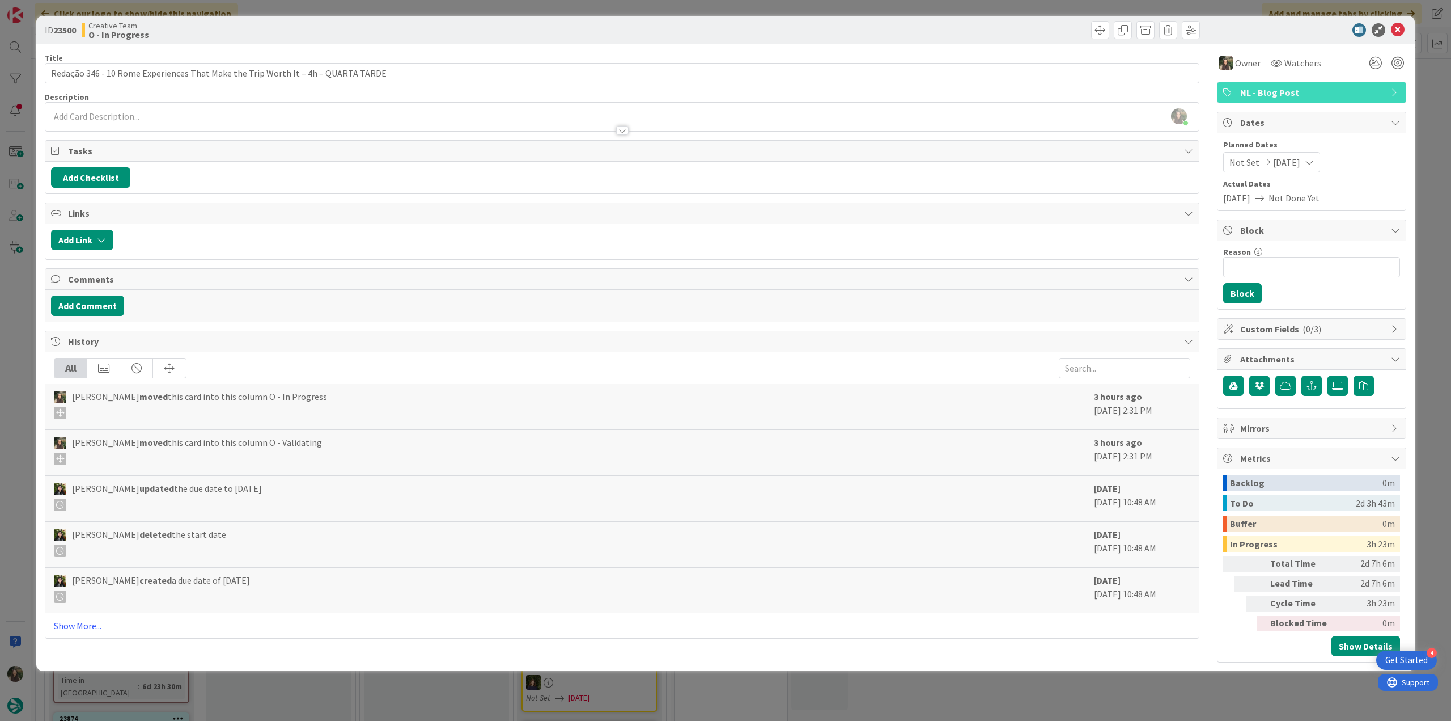
click at [1425, 233] on div "ID 23500 Creative Team O - In Progress Title 81 / 128 Redação 346 - 10 Rome Exp…" at bounding box center [725, 360] width 1451 height 721
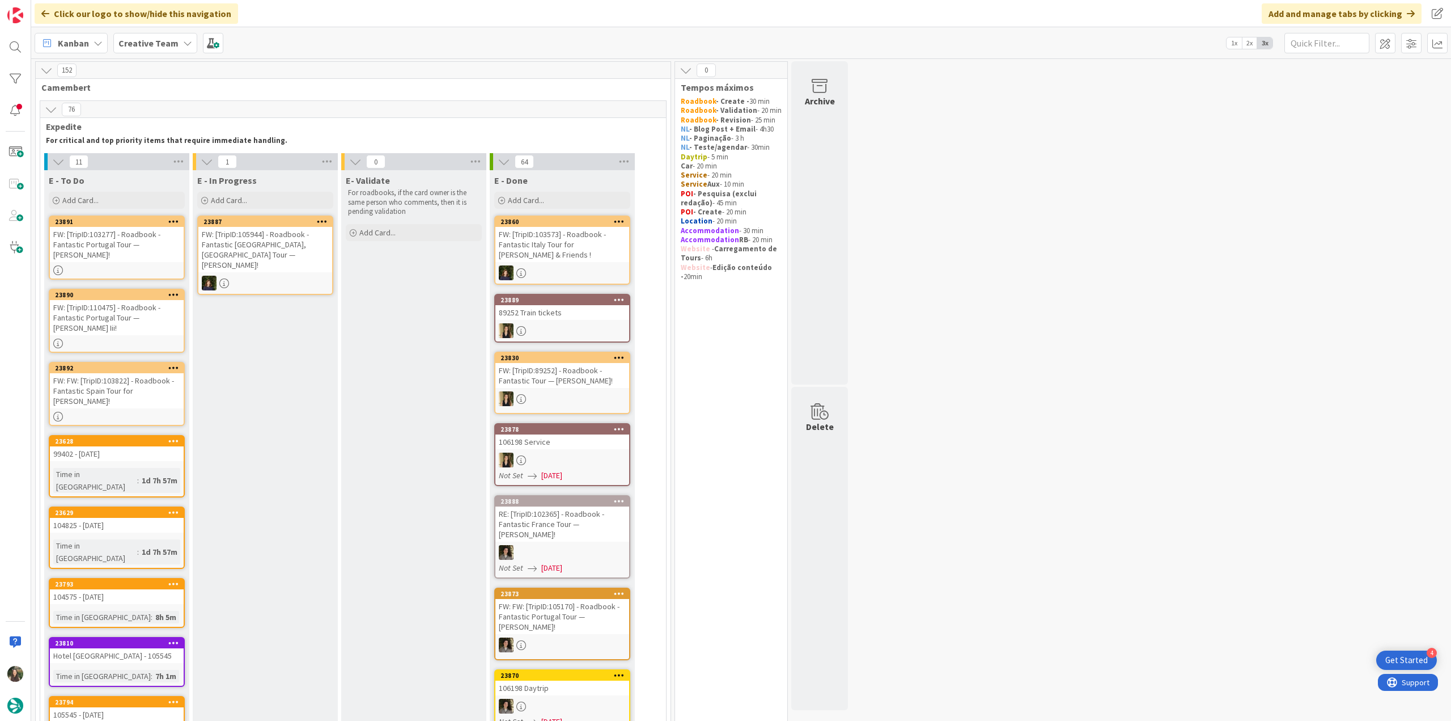
click at [574, 258] on div "FW: [TripID:103573] - Roadbook - Fantastic Italy Tour for [PERSON_NAME] & Frien…" at bounding box center [563, 244] width 134 height 35
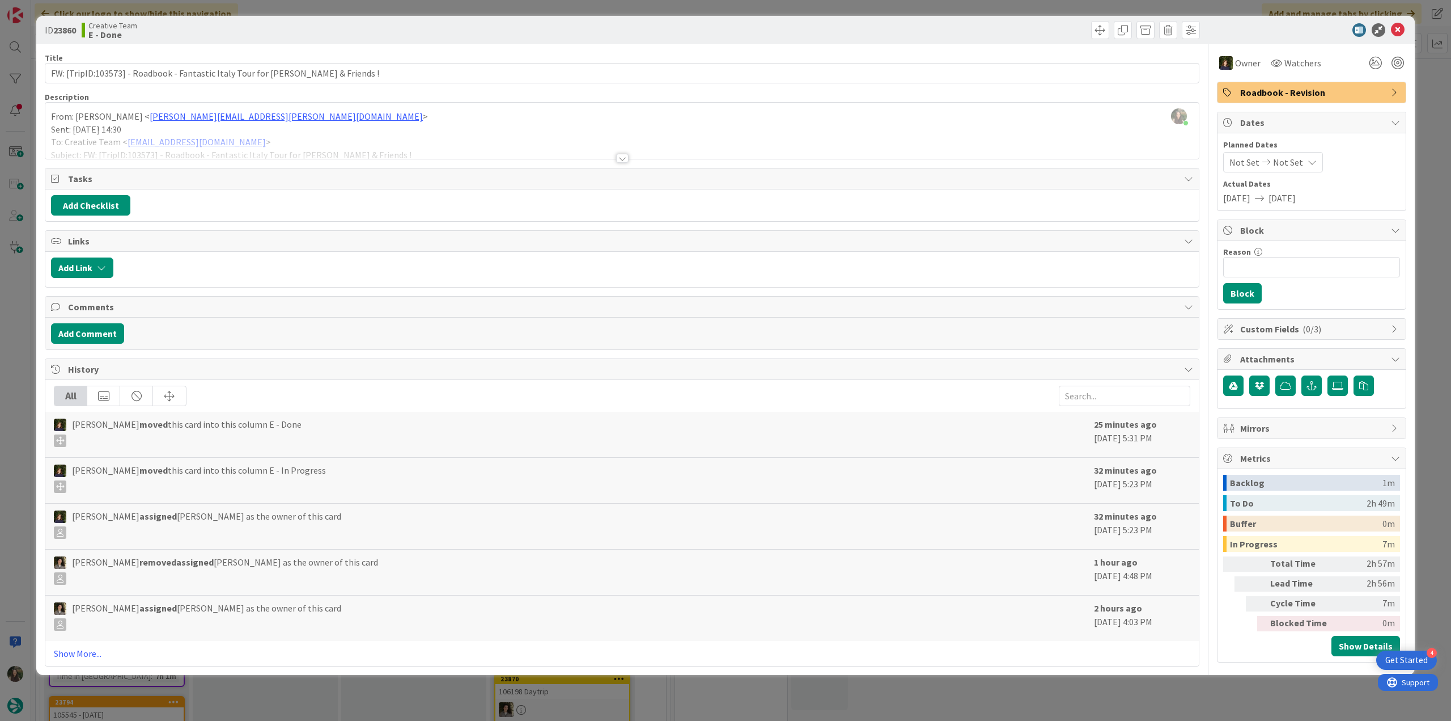
click at [1107, 693] on div "ID 23860 Creative Team E - Done Title 74 / 128 FW: [TripID:103573] - Roadbook -…" at bounding box center [725, 360] width 1451 height 721
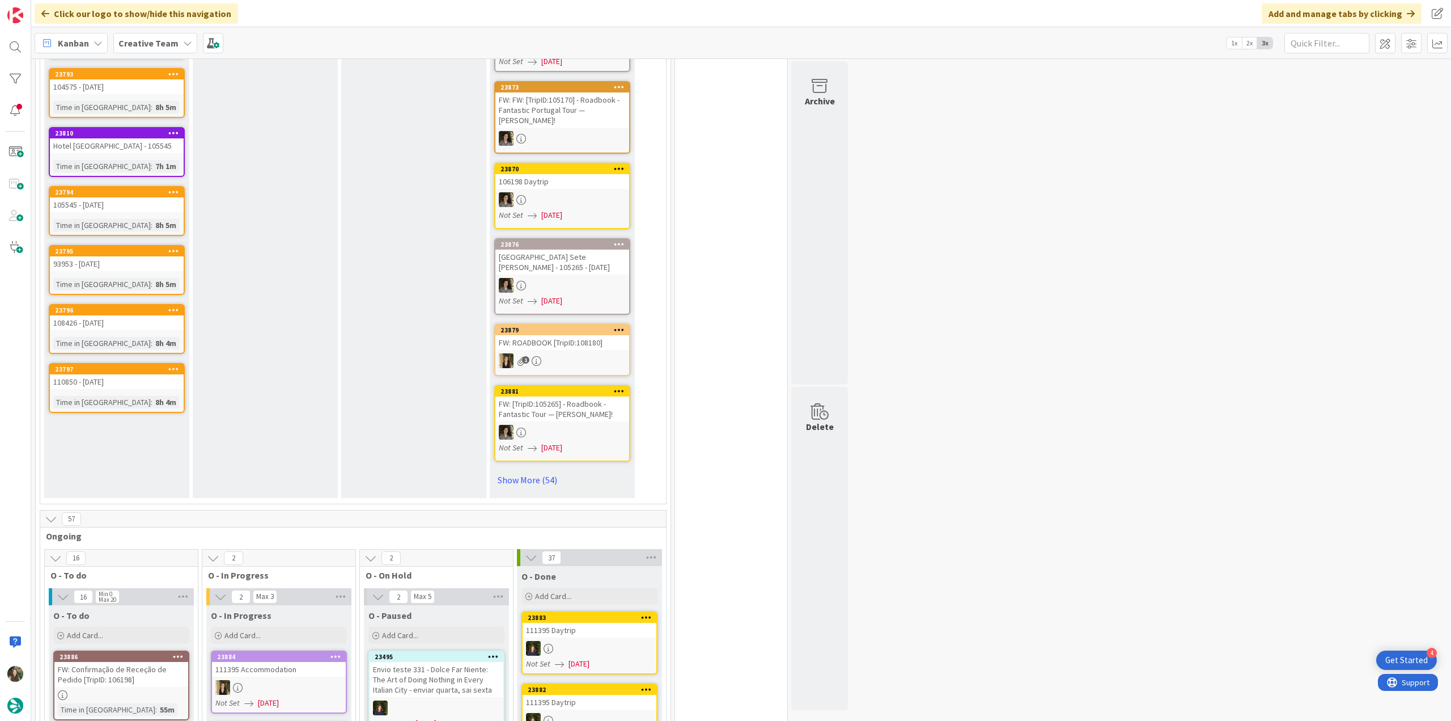
scroll to position [737, 0]
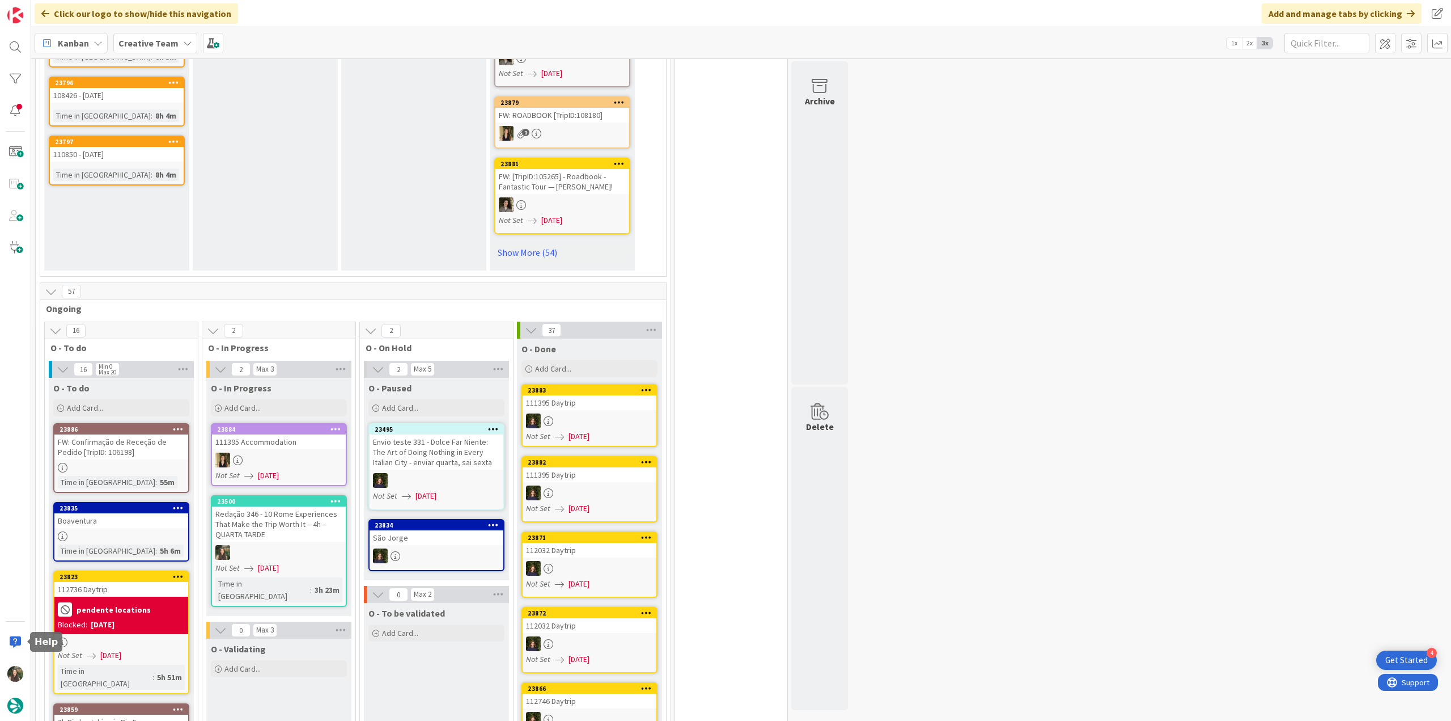
click at [81, 670] on link "23823 112736 Daytrip pendente locations Blocked: [DATE] Not Set [DATE] Time in …" at bounding box center [121, 632] width 136 height 124
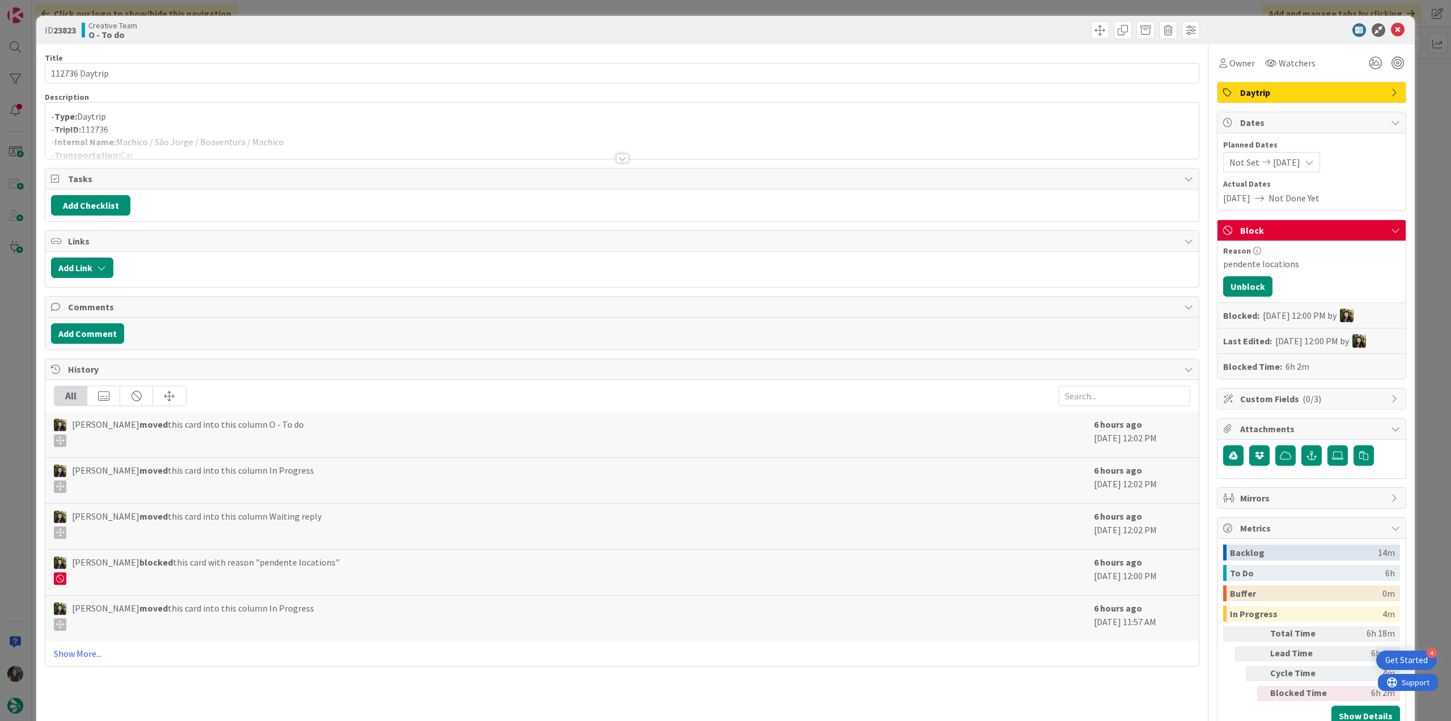
click at [6, 408] on div "ID 23823 Creative Team O - To do Title 14 / 128 112736 Daytrip Description - Ty…" at bounding box center [725, 360] width 1451 height 721
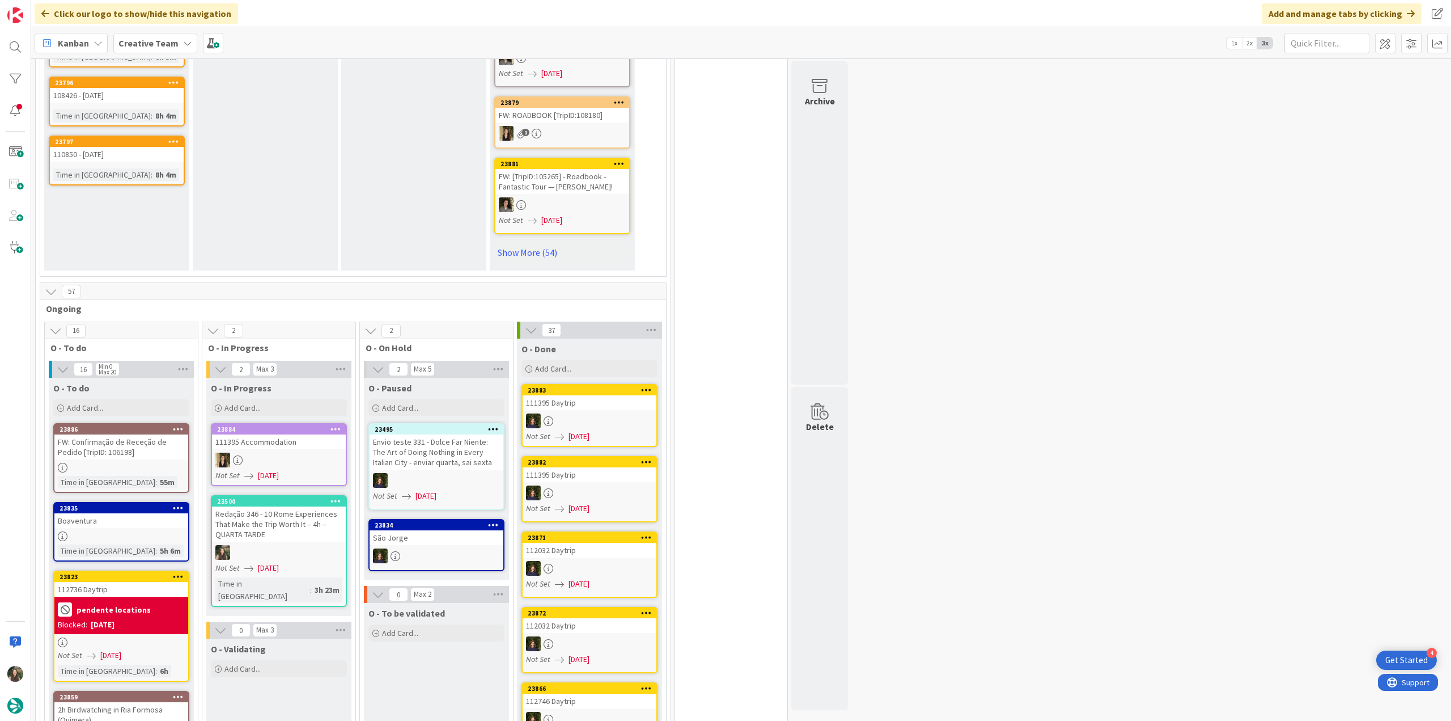
click at [266, 545] on div at bounding box center [279, 552] width 134 height 15
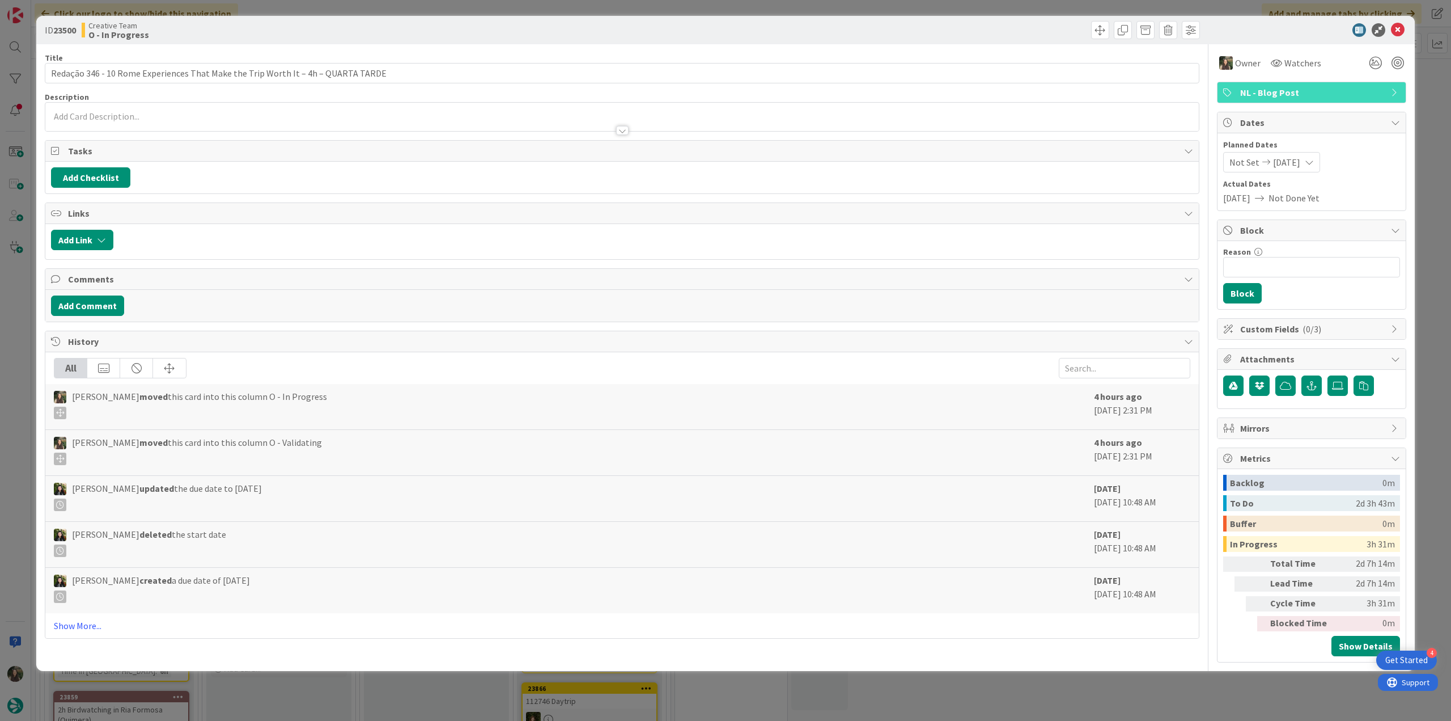
click at [1197, 695] on div "ID 23500 Creative Team O - In Progress Title 81 / 128 Redação 346 - 10 Rome Exp…" at bounding box center [725, 360] width 1451 height 721
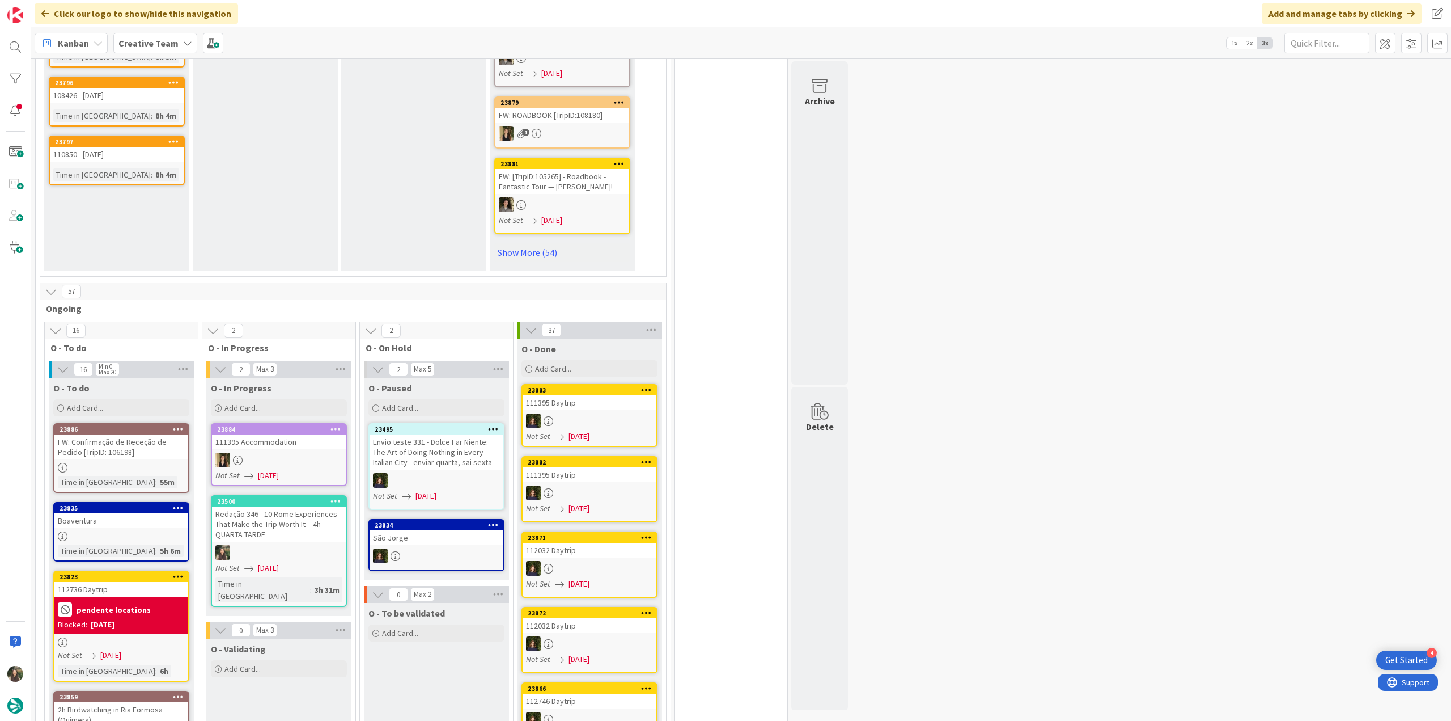
click at [336, 522] on div "Redação 346 - 10 Rome Experiences That Make the Trip Worth It – 4h – QUARTA TAR…" at bounding box center [279, 523] width 134 height 35
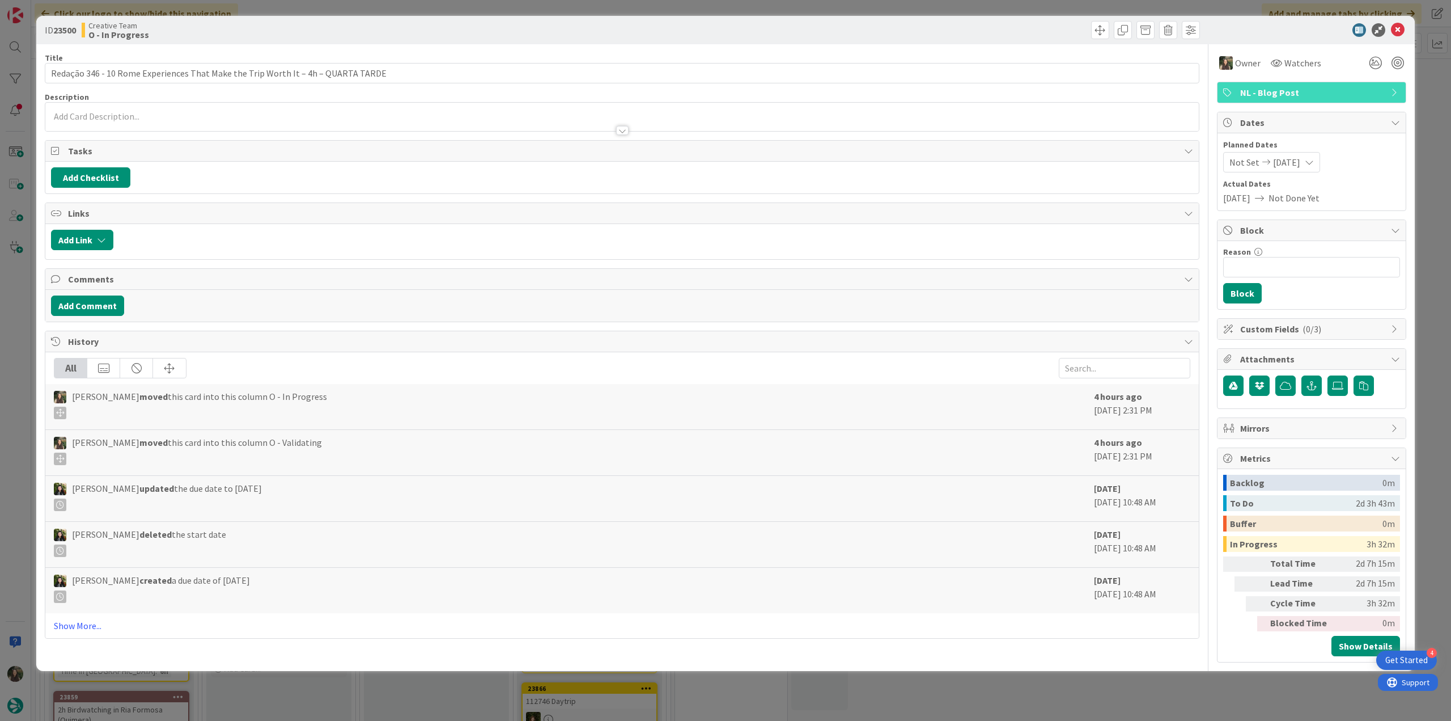
click at [1197, 694] on div "ID 23500 Creative Team O - In Progress Title 81 / 128 Redação 346 - 10 Rome Exp…" at bounding box center [725, 360] width 1451 height 721
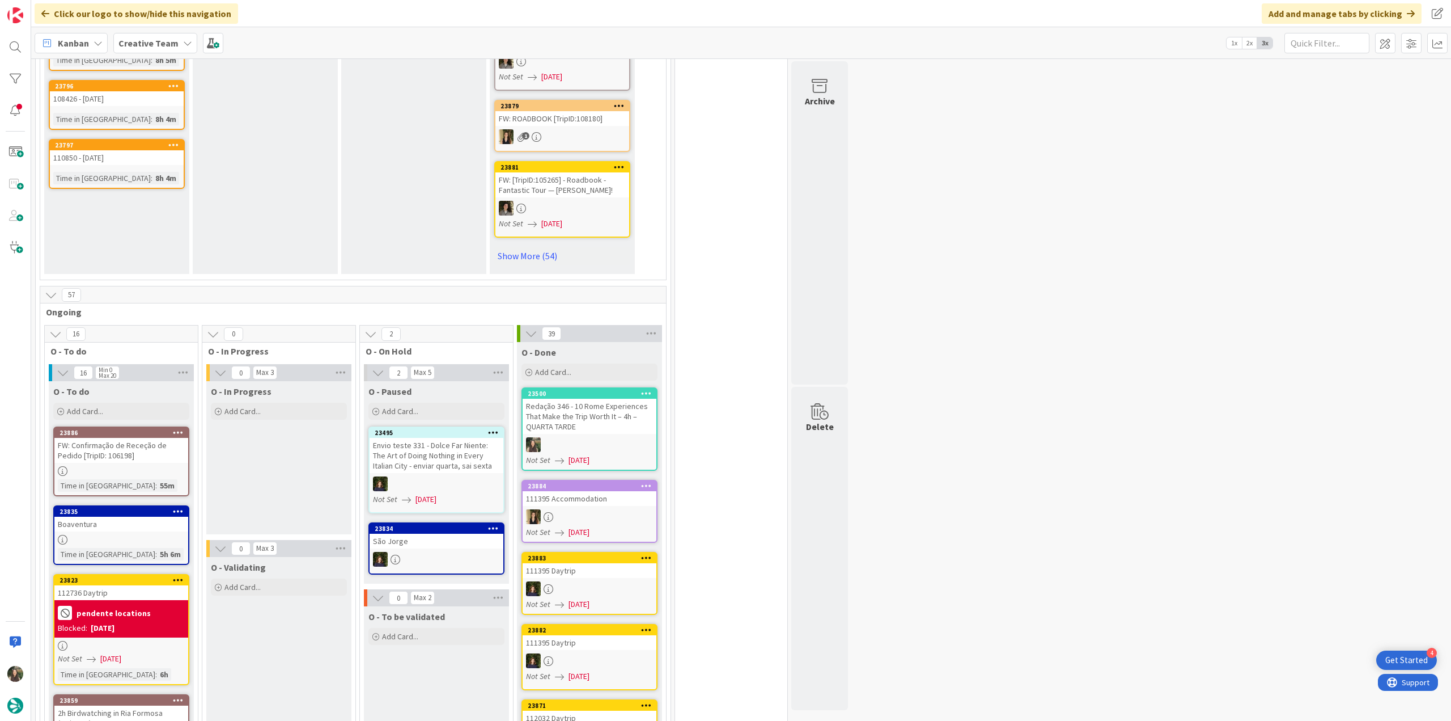
scroll to position [567, 0]
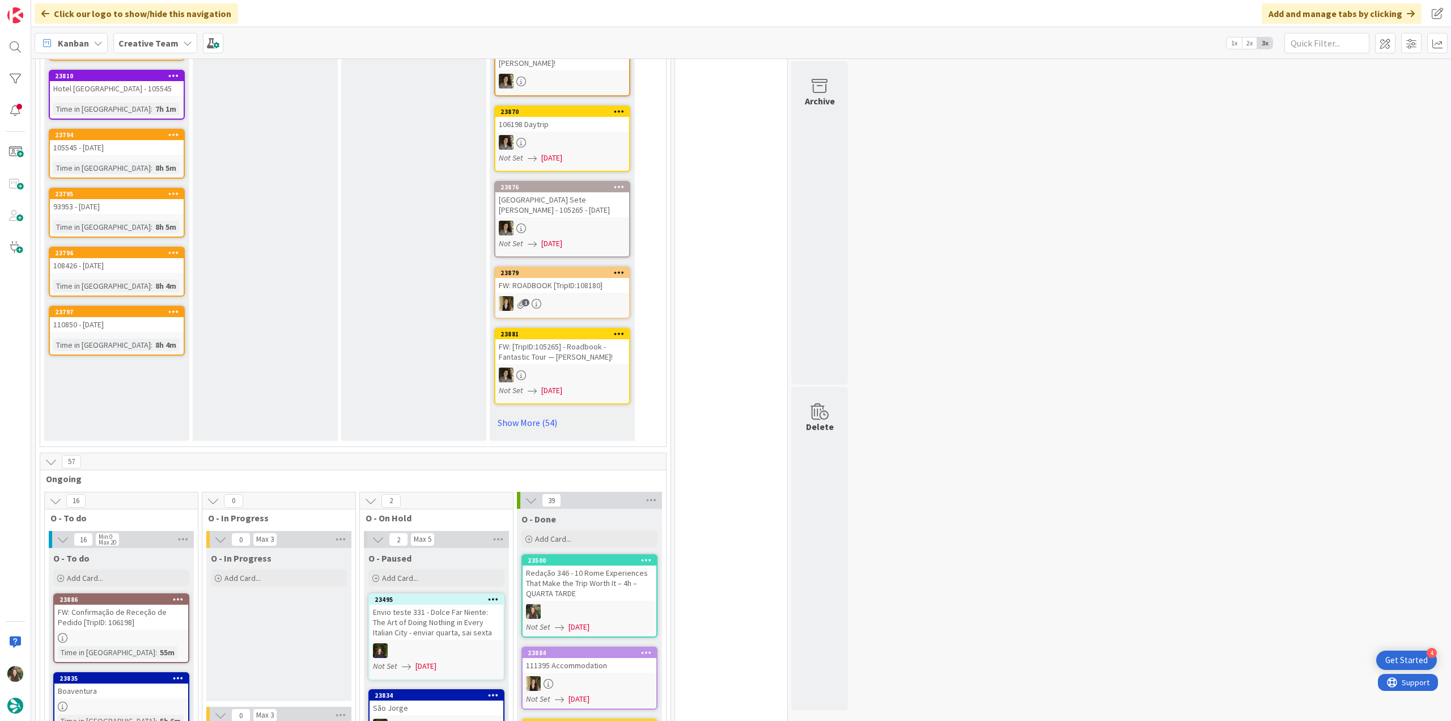
click at [599, 578] on div "Redação 346 - 10 Rome Experiences That Make the Trip Worth It – 4h – QUARTA TAR…" at bounding box center [590, 582] width 134 height 35
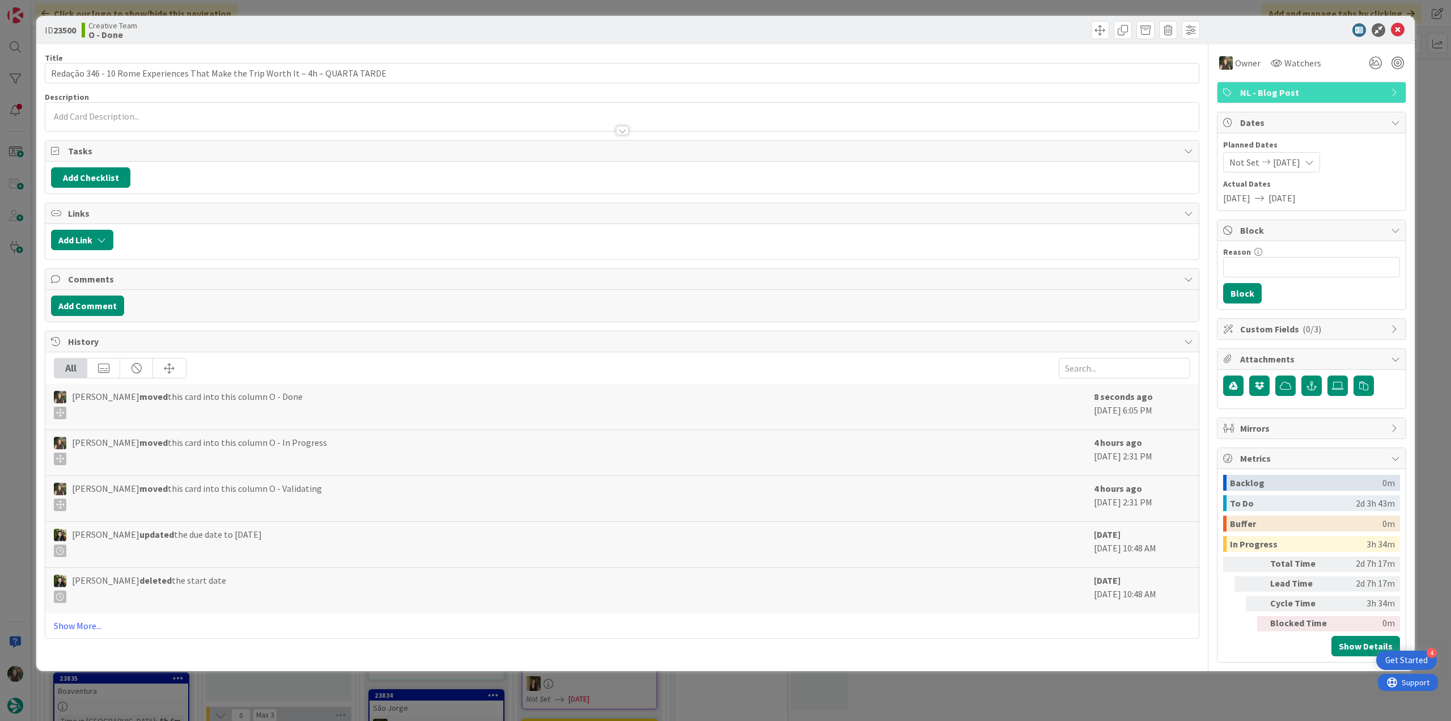
click at [1224, 692] on div "ID 23500 Creative Team O - Done Title 81 / 128 Redação 346 - 10 Rome Experience…" at bounding box center [725, 360] width 1451 height 721
